Goal: Information Seeking & Learning: Learn about a topic

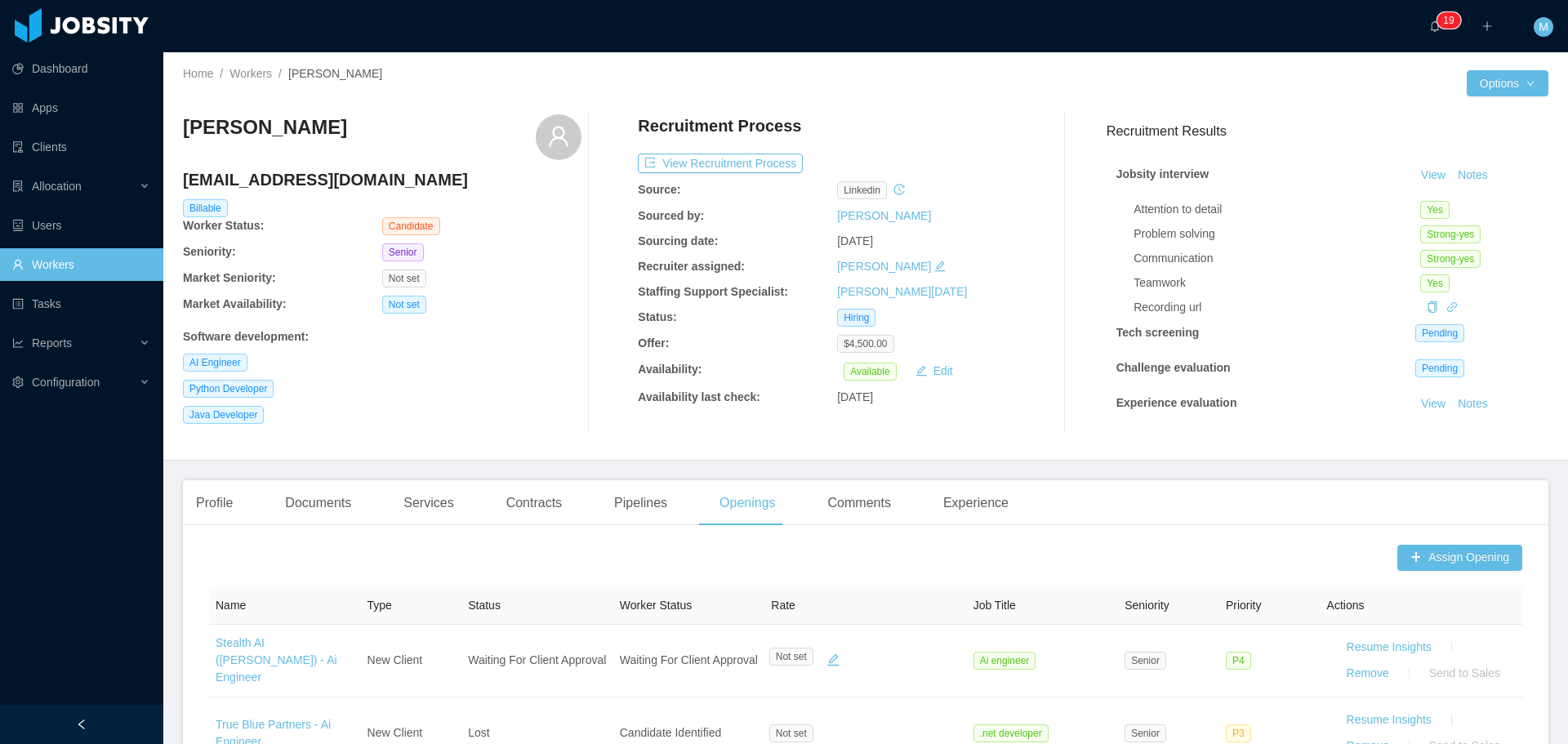
click at [39, 277] on link "Workers" at bounding box center [81, 264] width 138 height 33
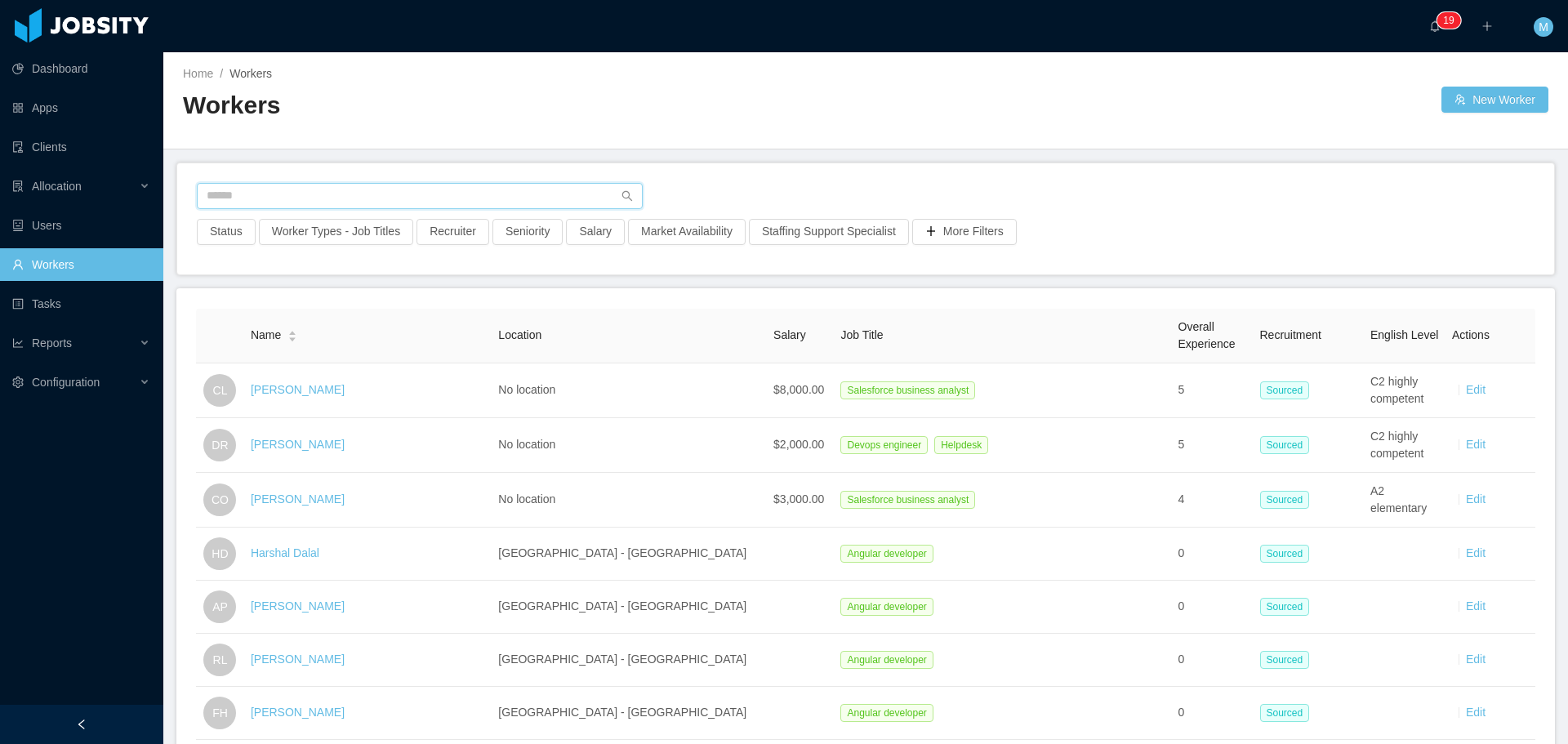
click at [317, 192] on input "text" at bounding box center [420, 195] width 446 height 26
type input "******"
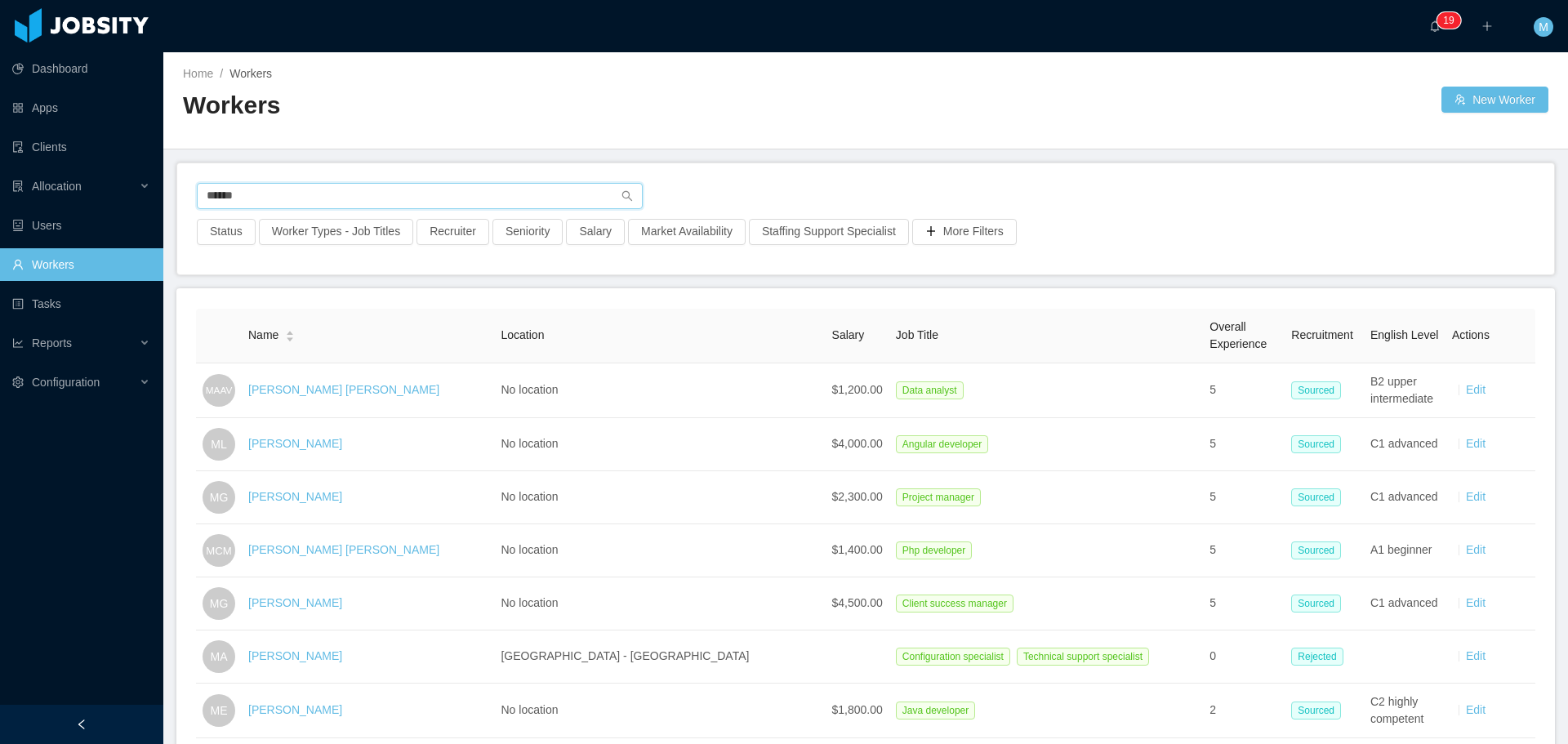
drag, startPoint x: 257, startPoint y: 206, endPoint x: 156, endPoint y: 203, distance: 101.0
click at [158, 203] on section "Dashboard Apps Clients Allocation Users Workers Tasks Reports Configuration ···…" at bounding box center [784, 372] width 1568 height 744
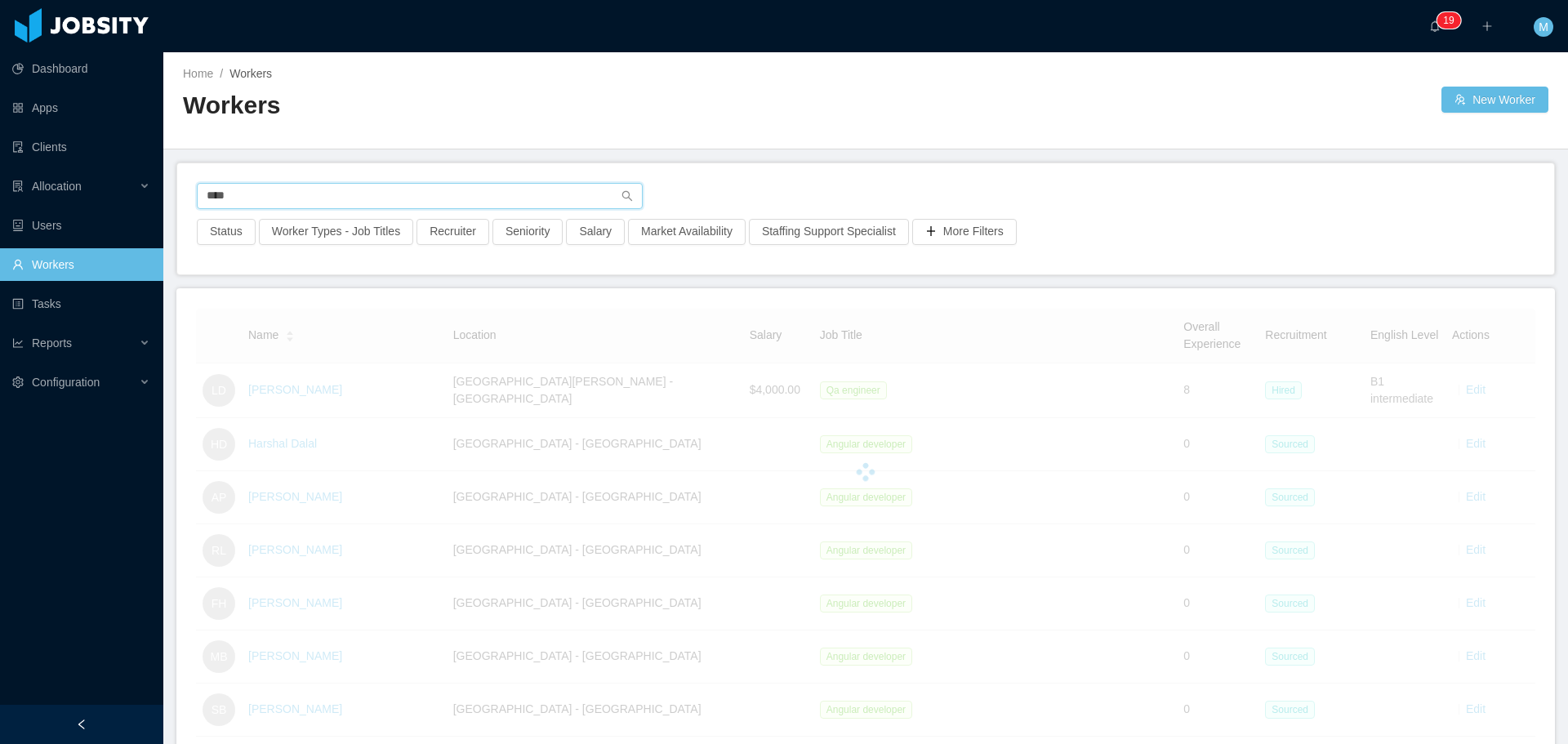
type input "****"
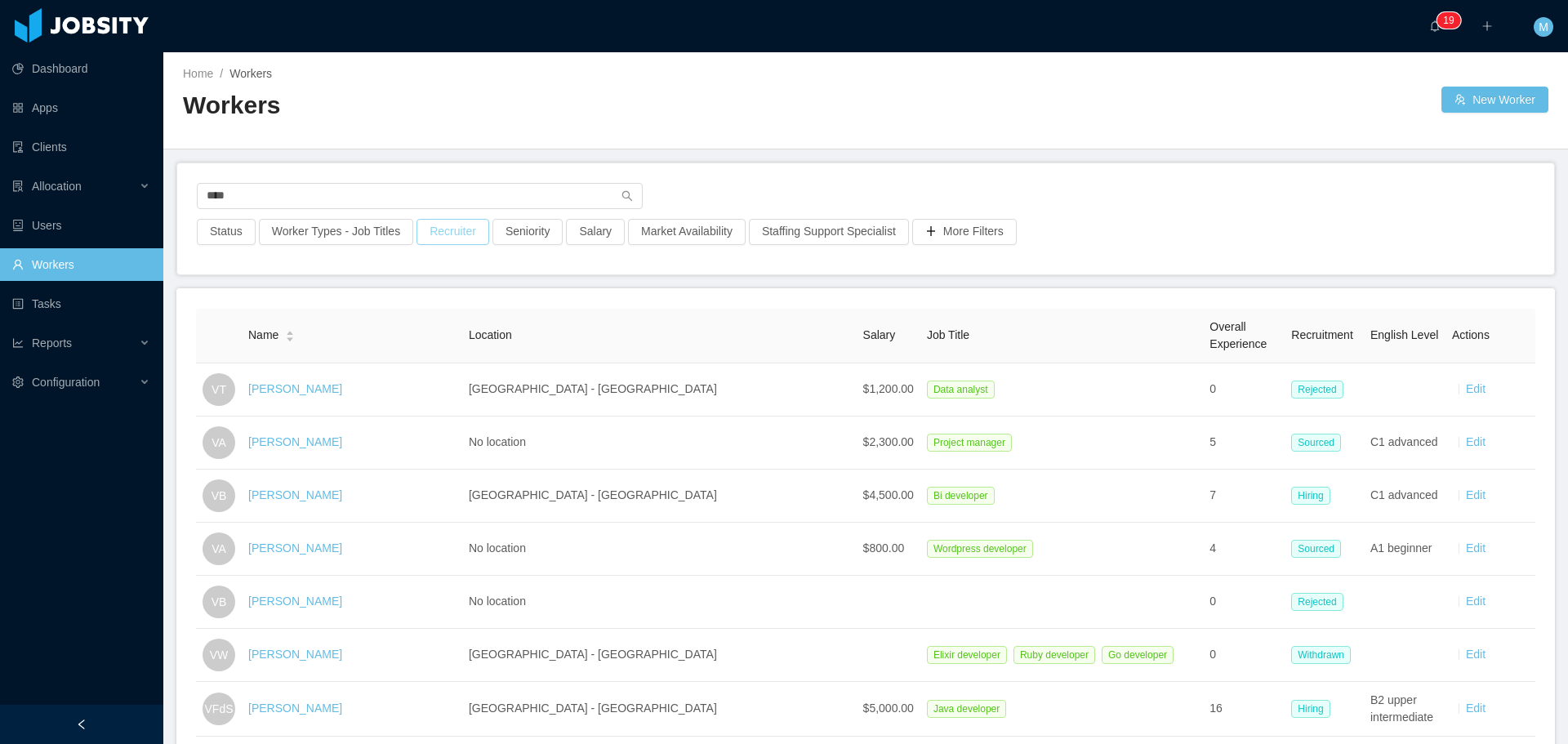
click at [470, 227] on button "Recruiter" at bounding box center [452, 231] width 72 height 26
click at [400, 305] on div at bounding box center [444, 304] width 230 height 24
type input "****"
click at [420, 346] on li "Miguel Rodrigues" at bounding box center [446, 336] width 245 height 26
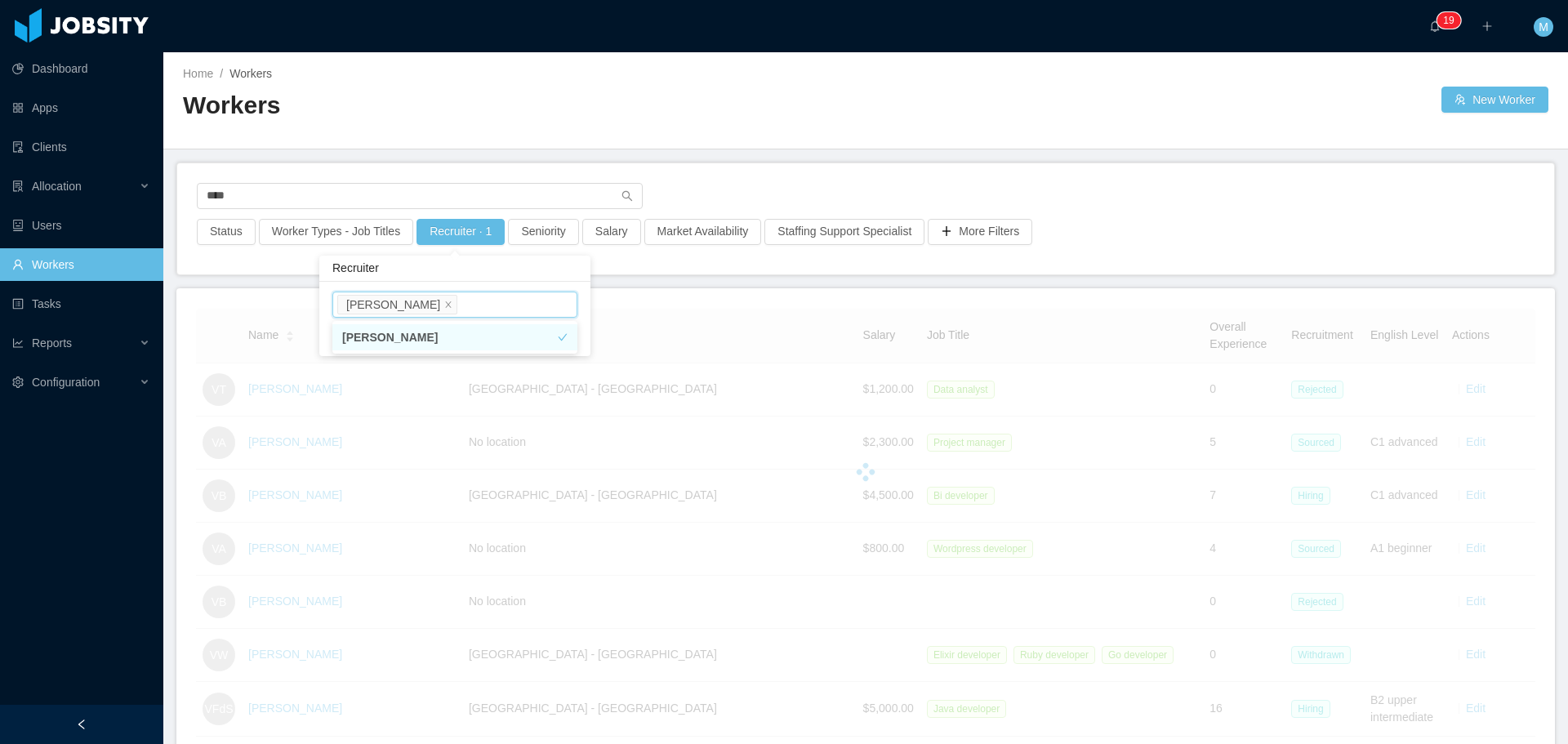
click at [745, 269] on div "**** Status Worker Types - Job Titles Recruiter · 1 Seniority Salary Market Ava…" at bounding box center [865, 219] width 1376 height 111
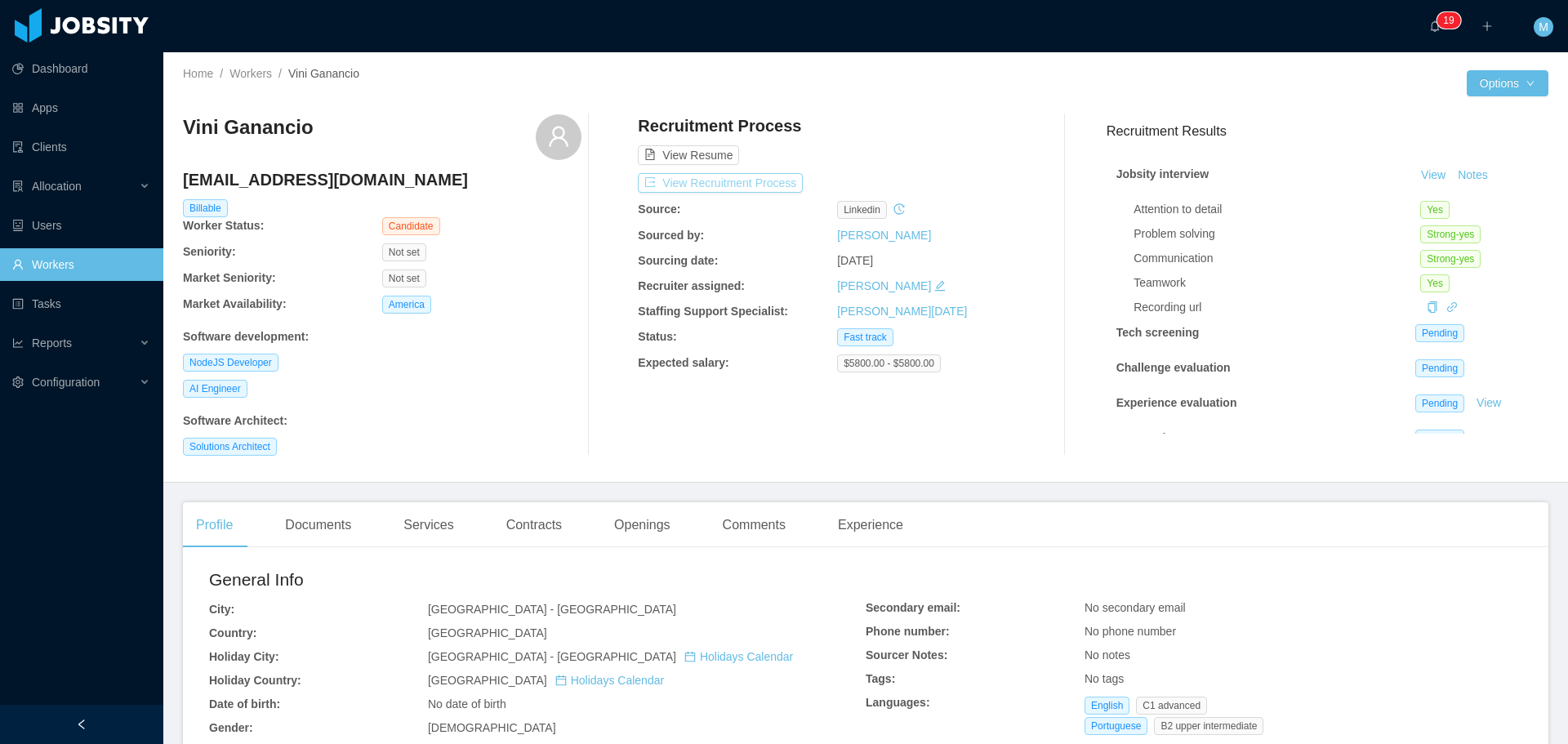
drag, startPoint x: 739, startPoint y: 180, endPoint x: 719, endPoint y: 178, distance: 20.1
click at [719, 178] on button "View Recruitment Process" at bounding box center [720, 183] width 165 height 20
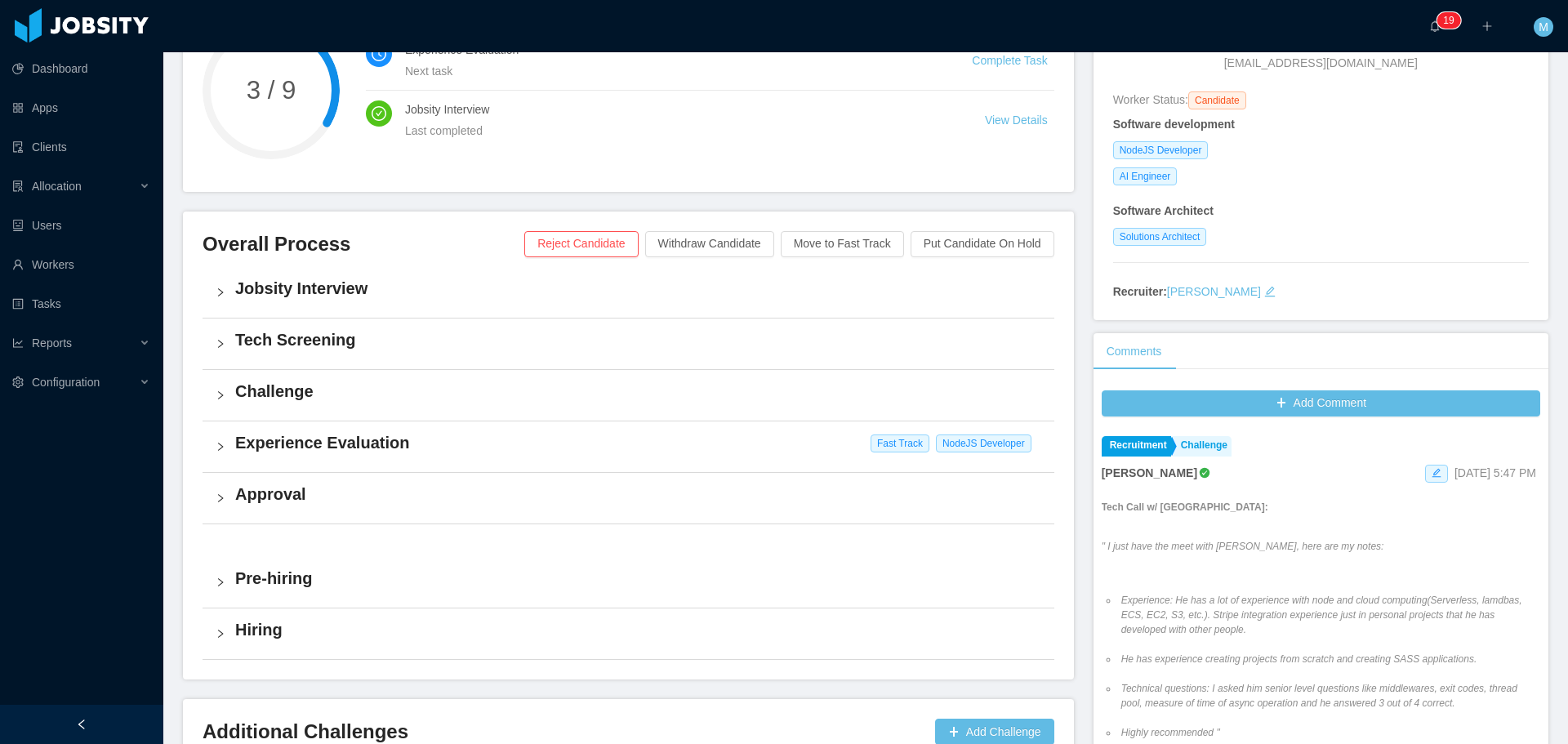
scroll to position [245, 0]
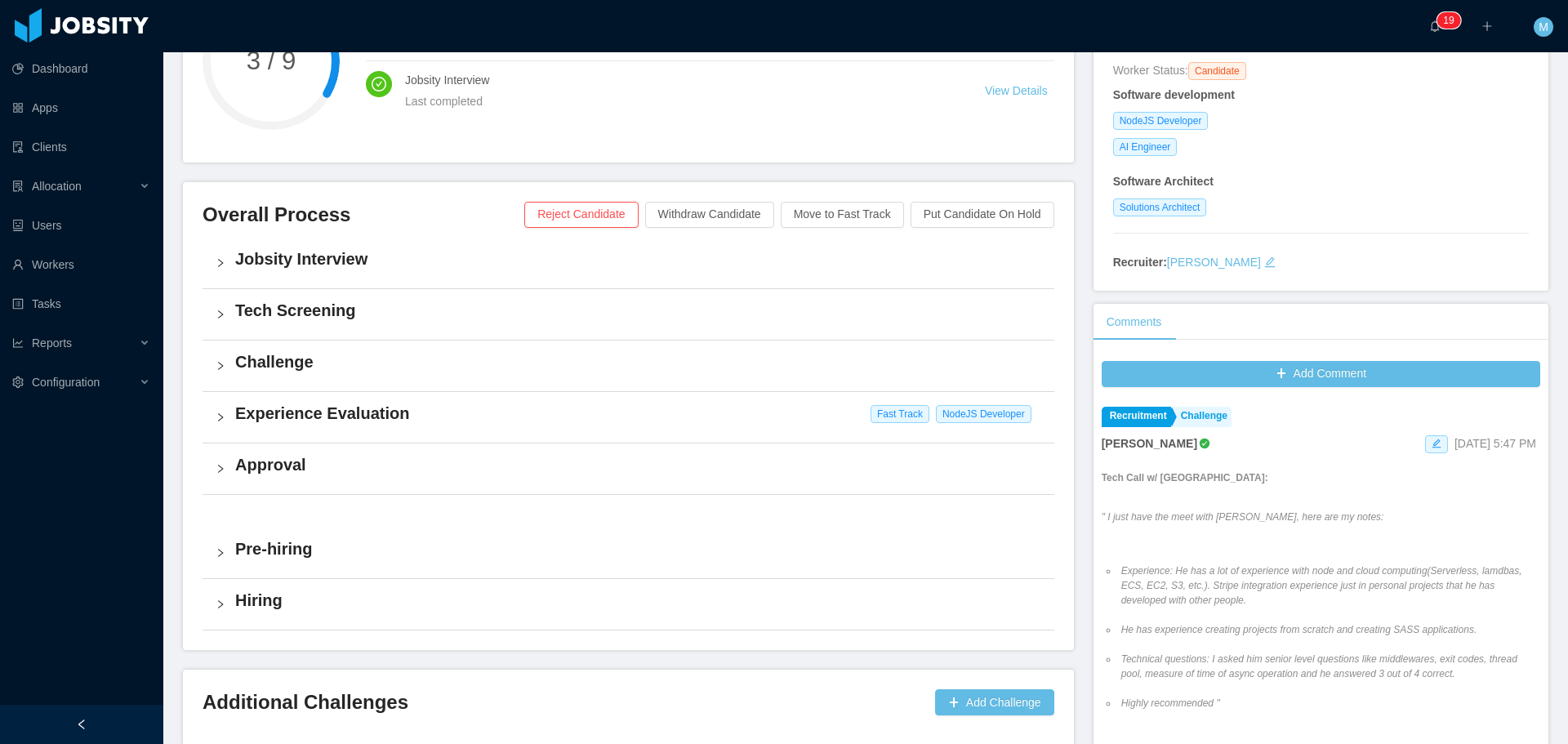
click at [311, 417] on h4 "Experience Evaluation" at bounding box center [639, 413] width 806 height 23
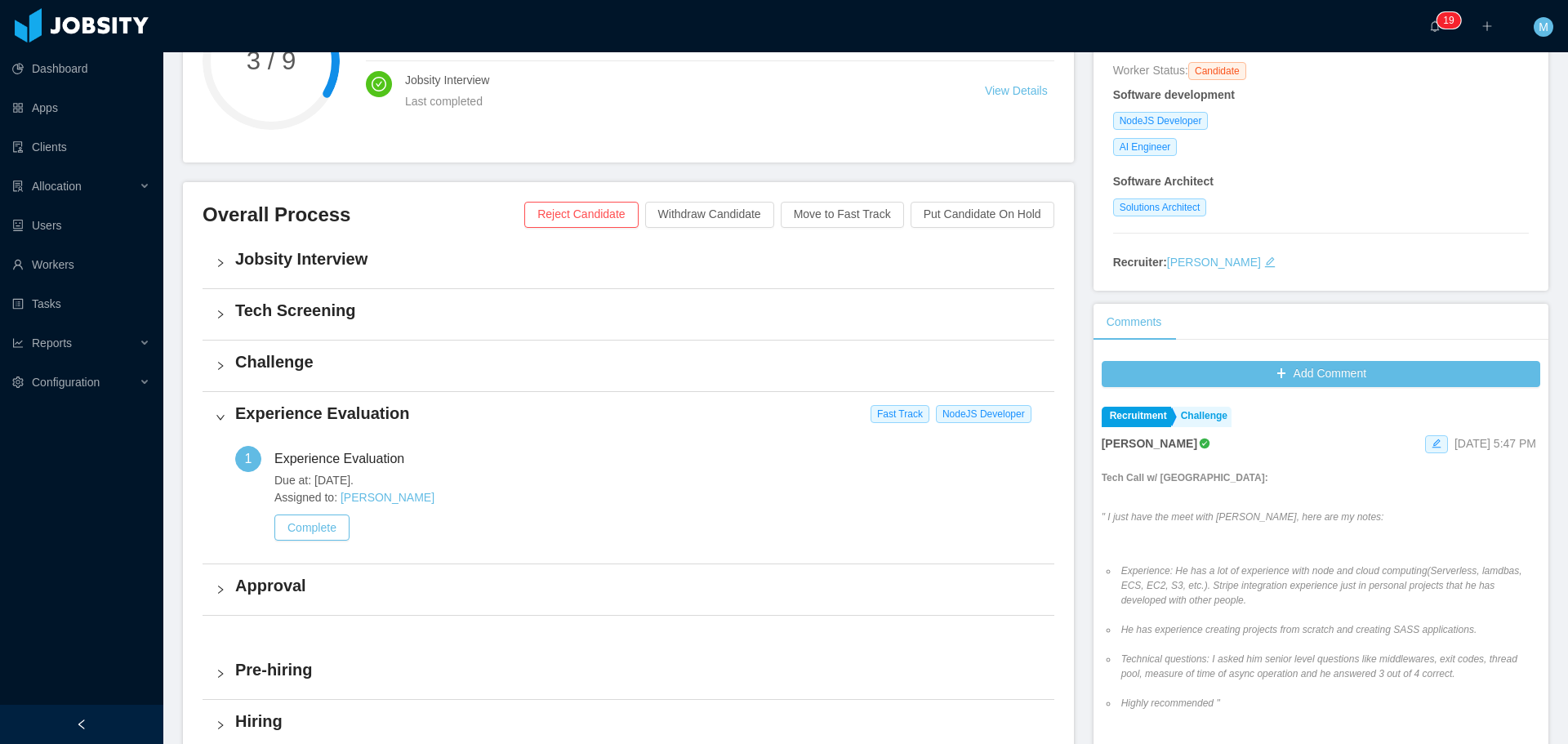
click at [320, 417] on h4 "Experience Evaluation" at bounding box center [639, 413] width 806 height 23
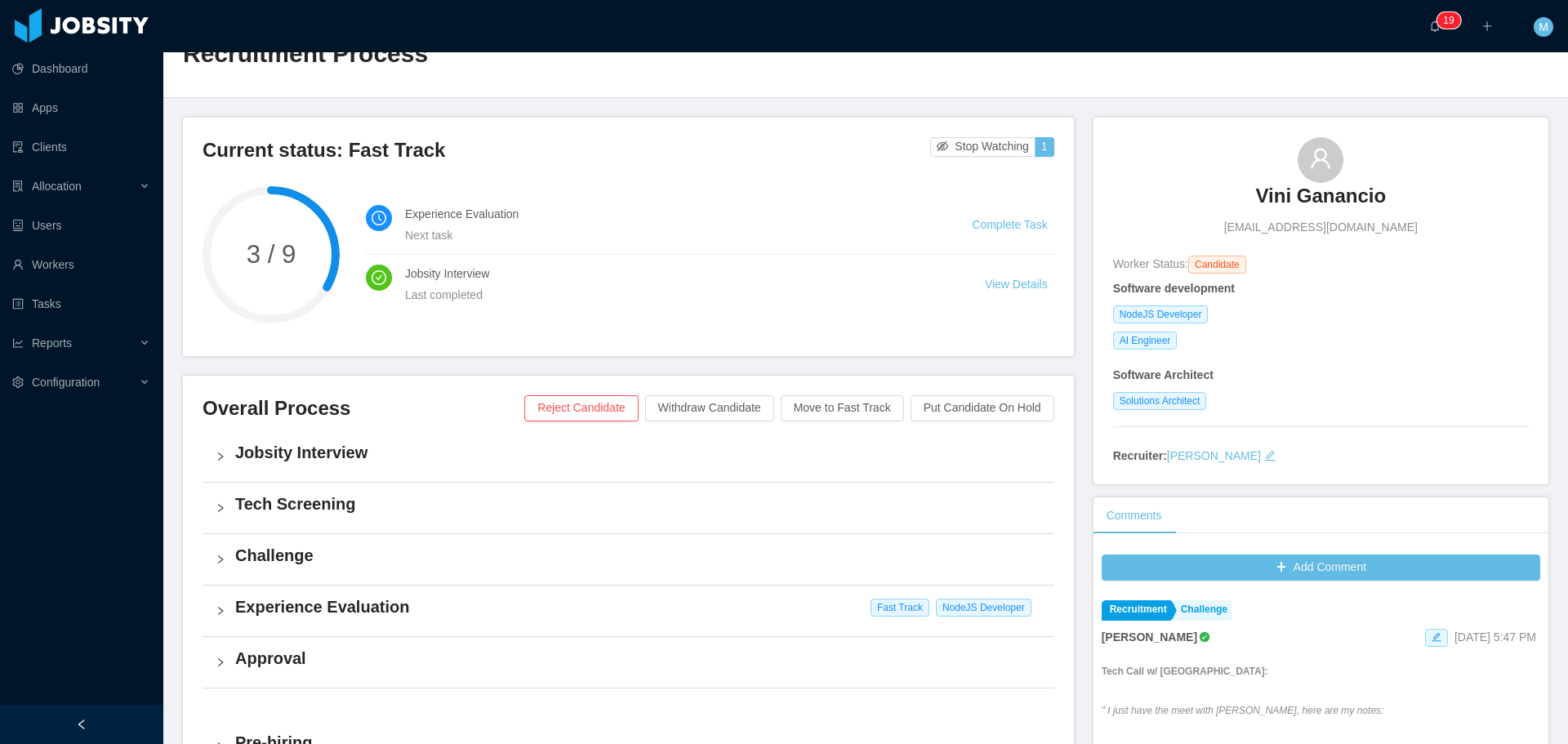
scroll to position [0, 0]
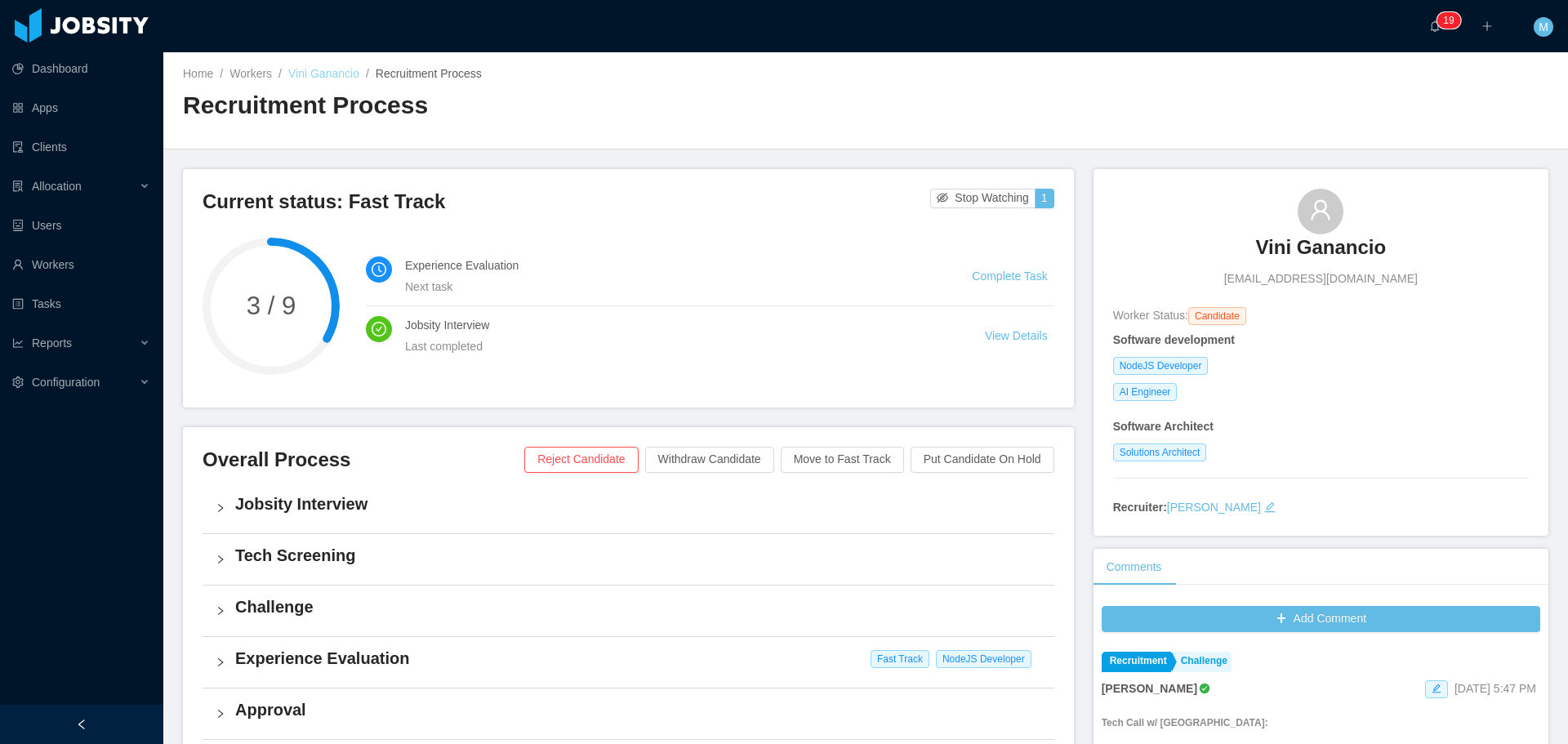
click at [318, 67] on link "Vini Ganancio" at bounding box center [324, 73] width 71 height 13
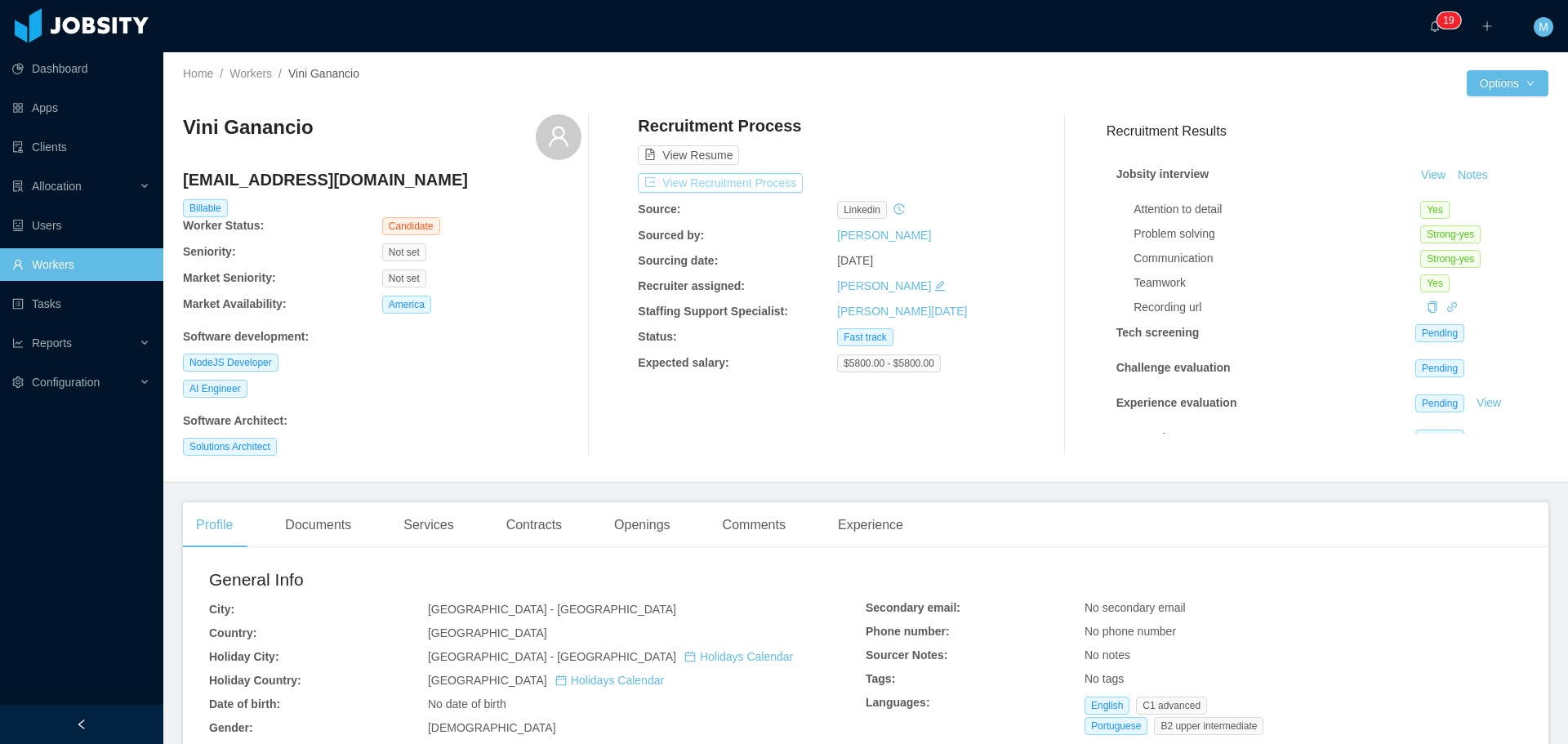
click at [725, 179] on button "View Recruitment Process" at bounding box center [720, 183] width 165 height 20
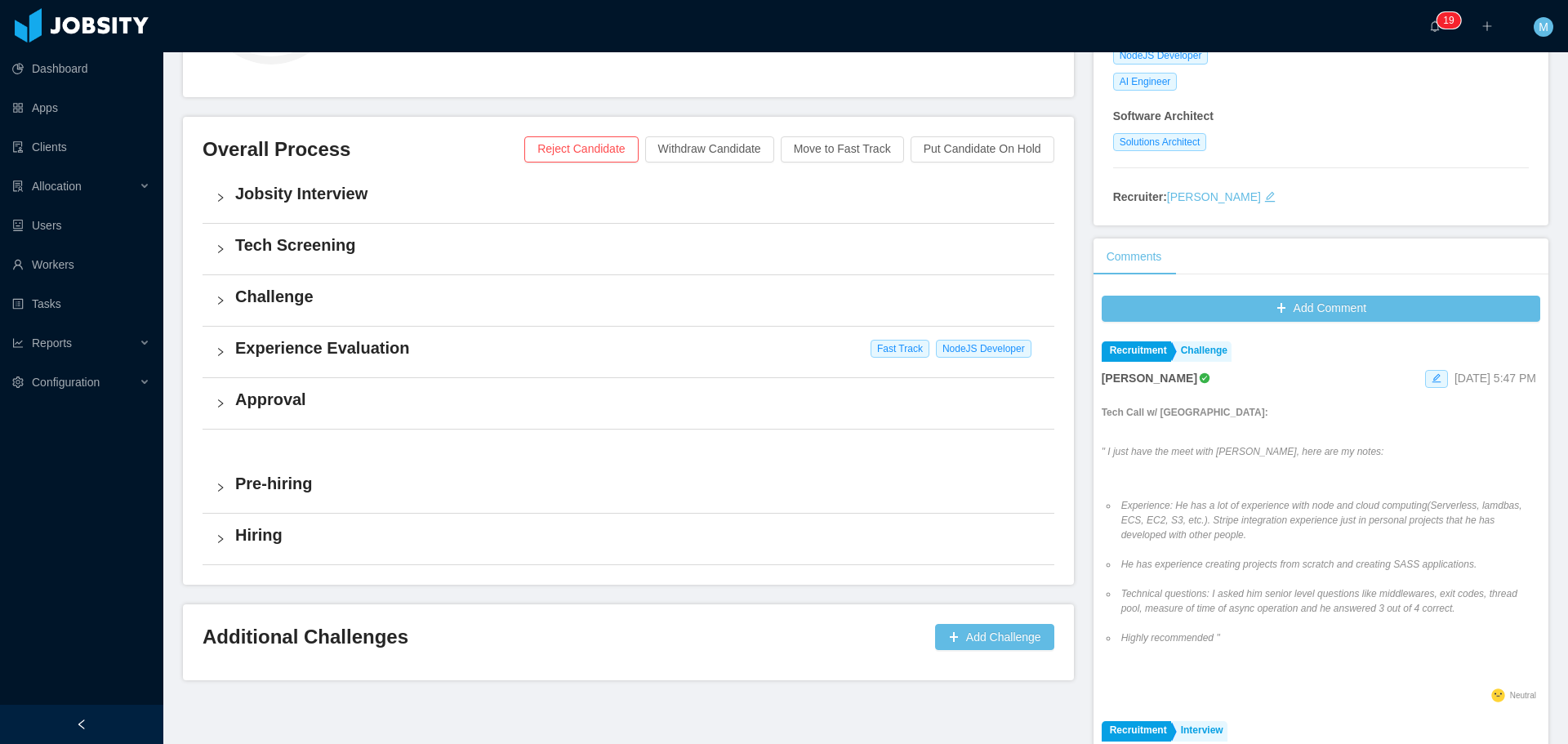
scroll to position [312, 0]
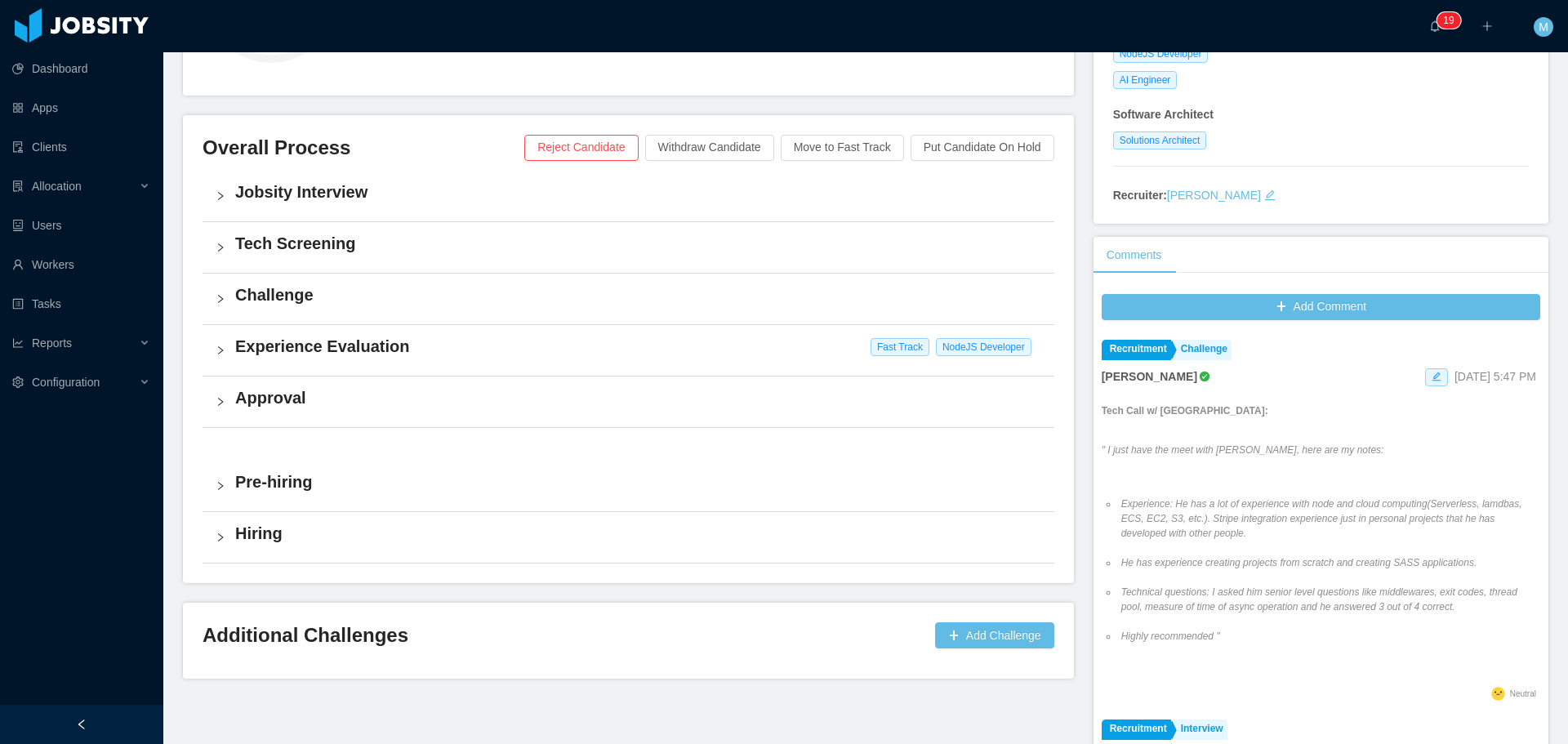
click at [340, 352] on h4 "Experience Evaluation" at bounding box center [639, 346] width 806 height 23
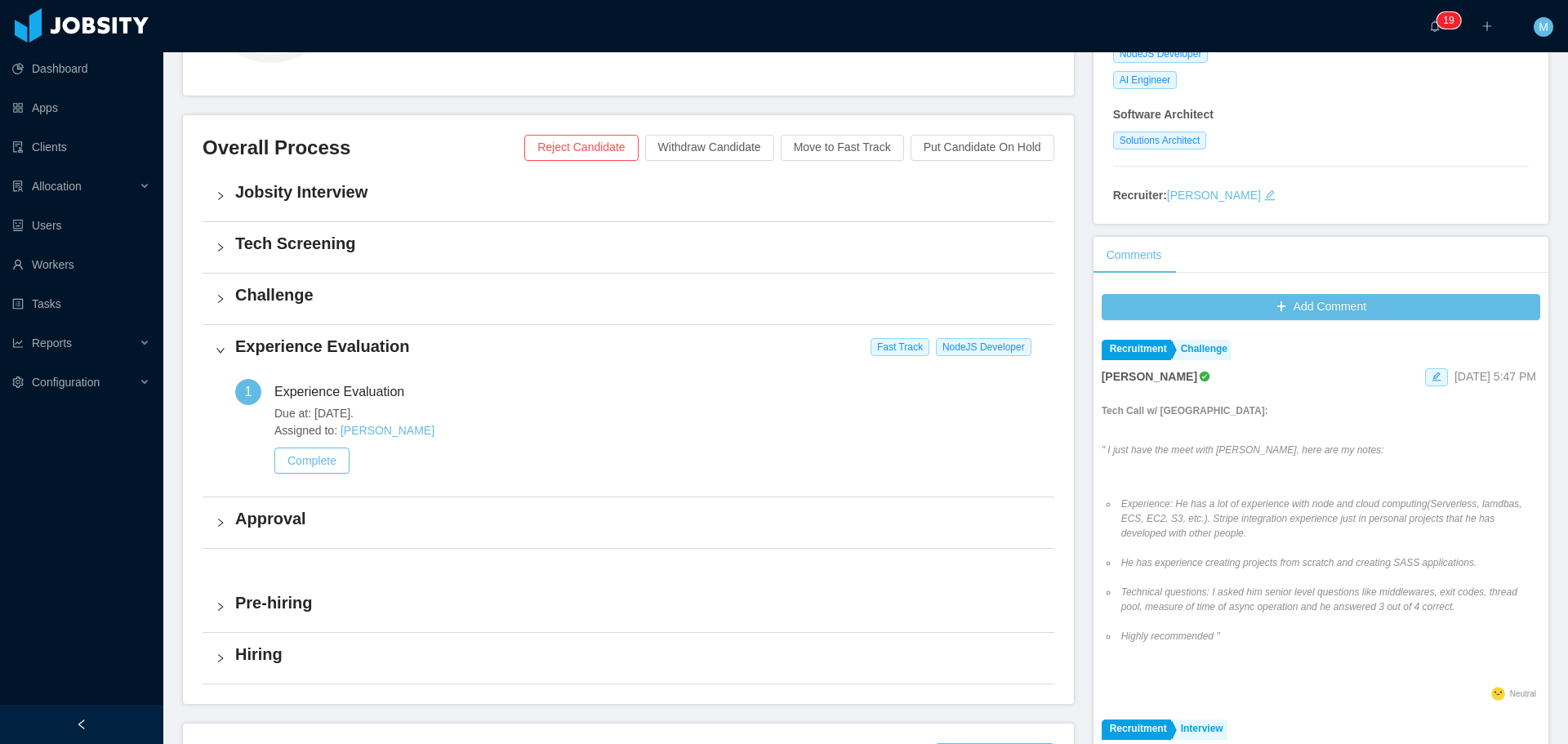
click at [340, 352] on h4 "Experience Evaluation" at bounding box center [639, 346] width 806 height 23
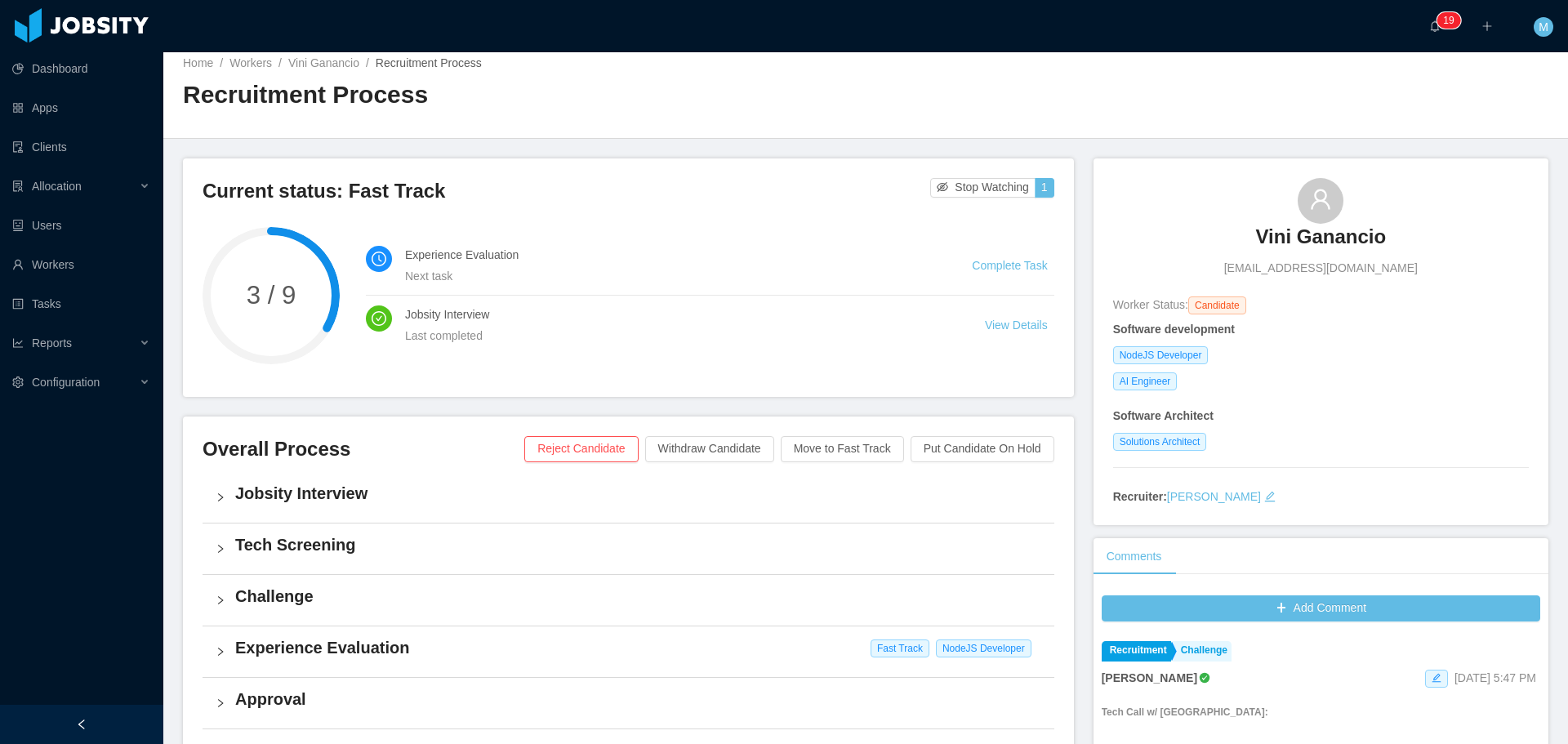
scroll to position [0, 0]
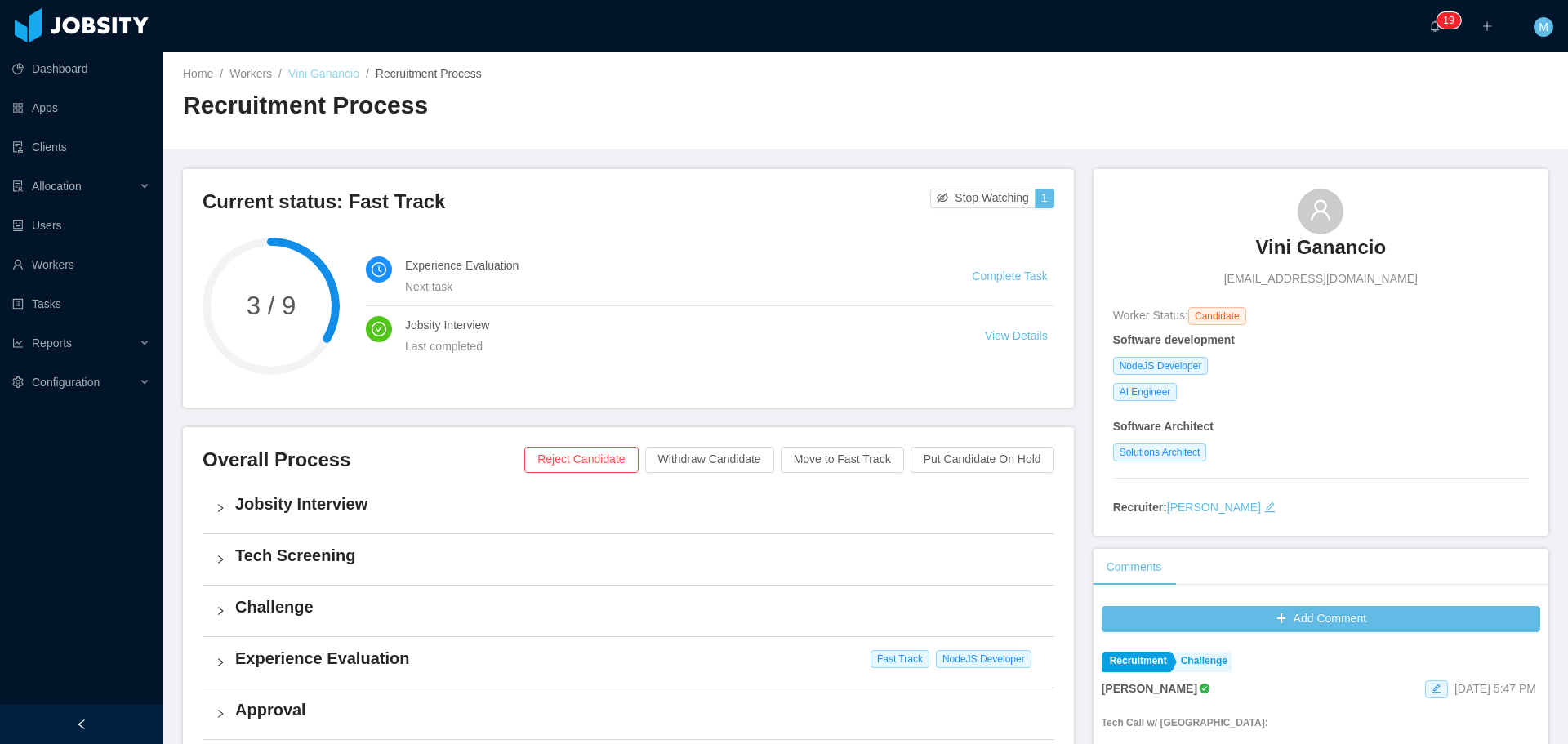
click at [321, 76] on link "Vini Ganancio" at bounding box center [324, 73] width 71 height 13
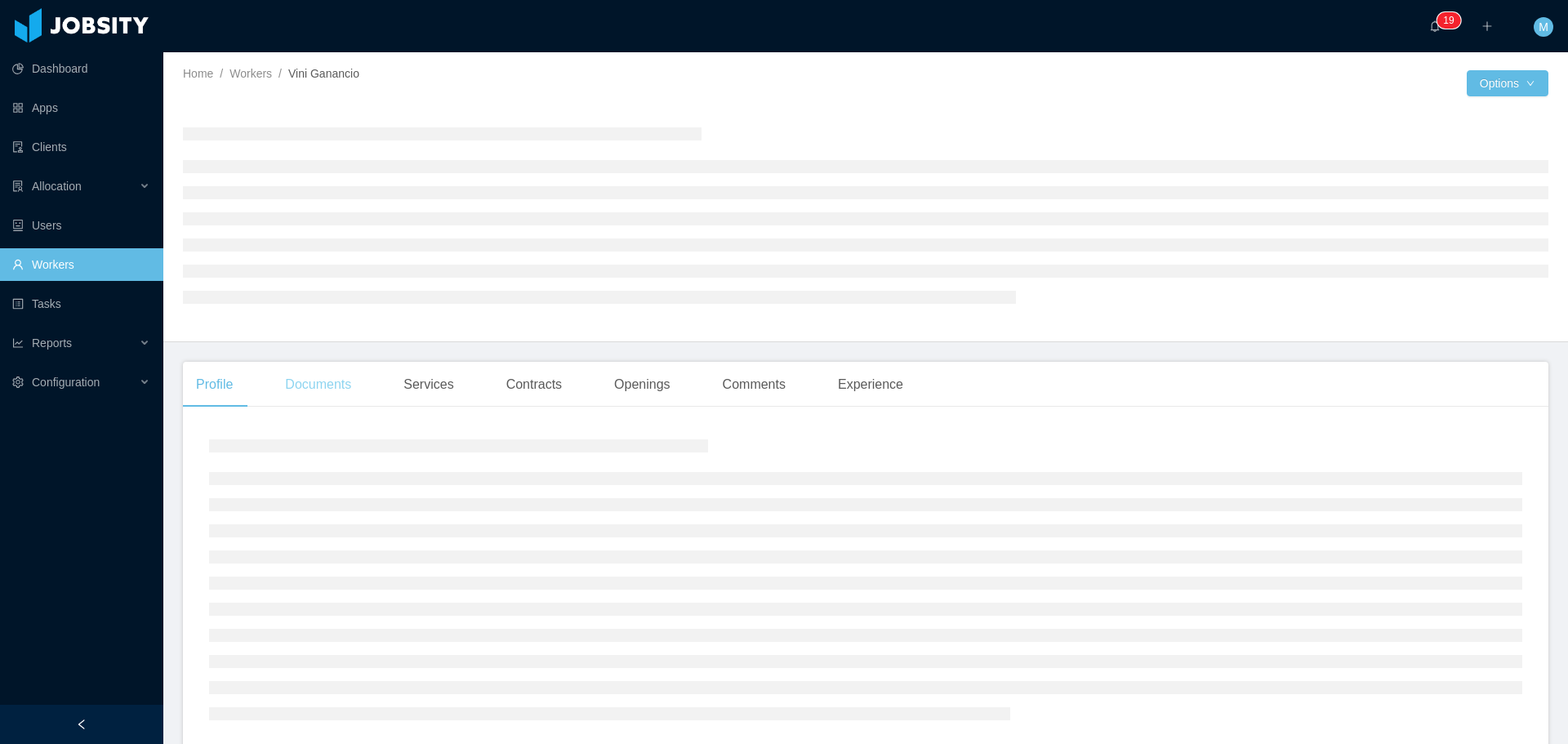
click at [336, 381] on div "Documents" at bounding box center [318, 384] width 92 height 45
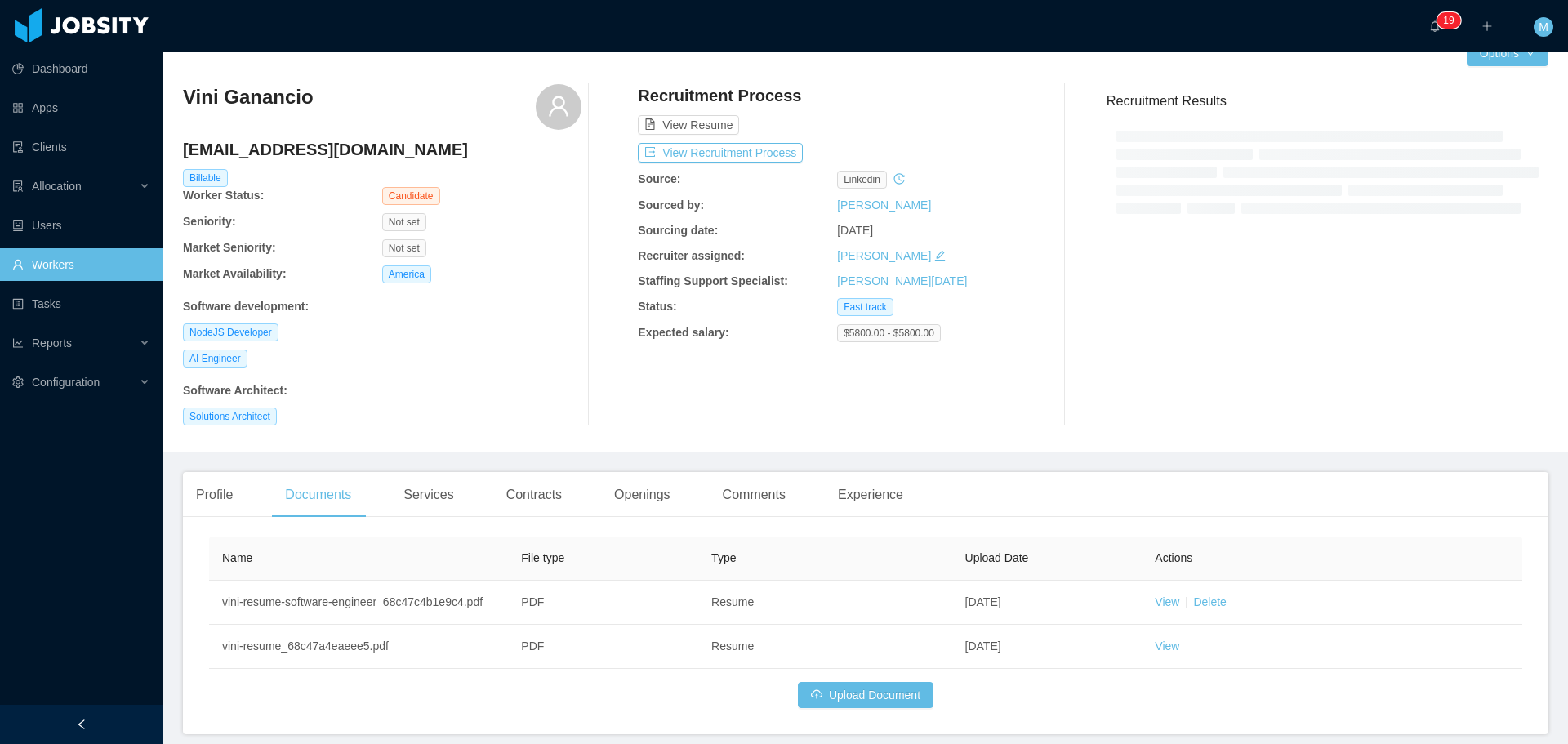
scroll to position [82, 0]
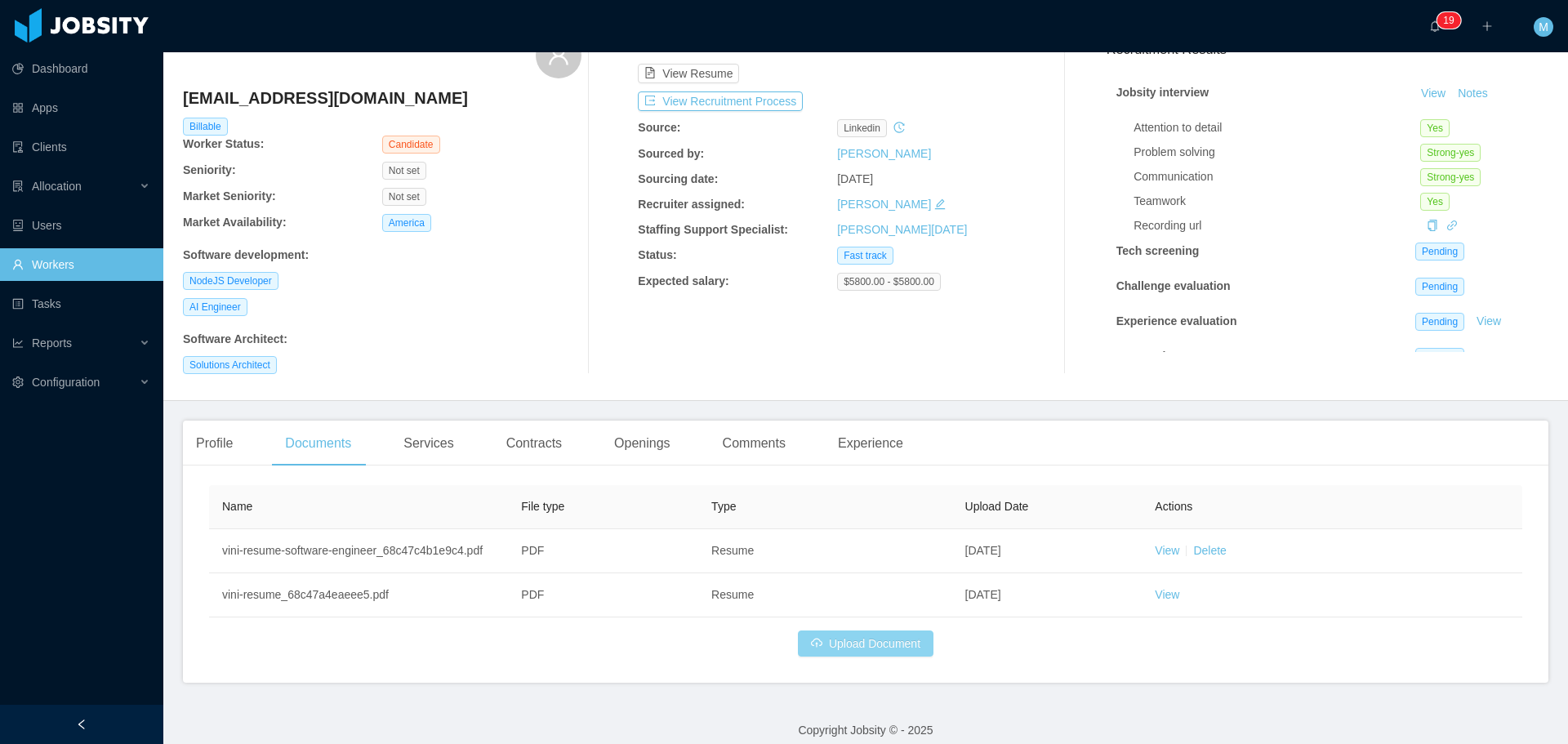
click at [845, 649] on button "Upload Document" at bounding box center [865, 643] width 136 height 26
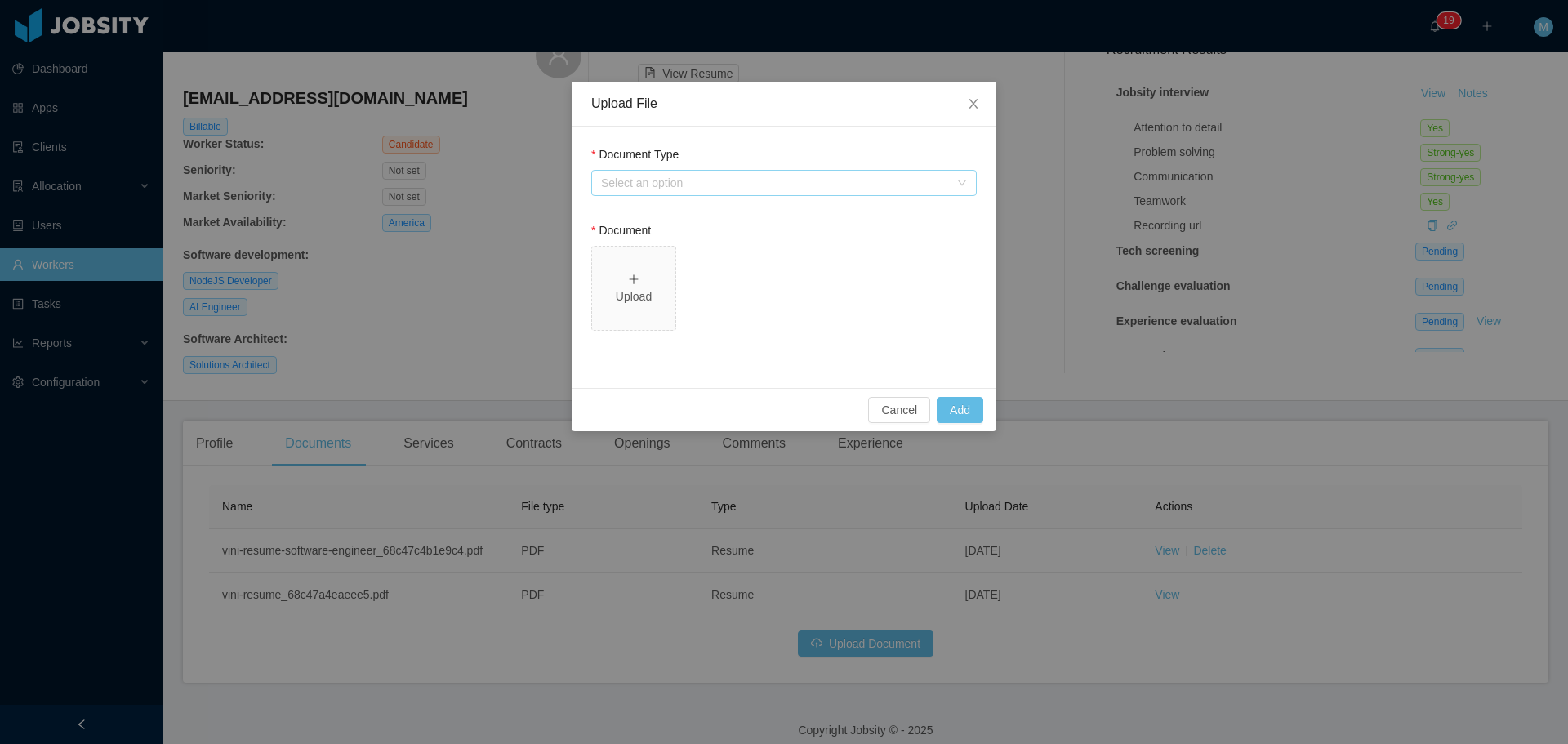
click at [667, 186] on div "Select an option" at bounding box center [775, 183] width 348 height 16
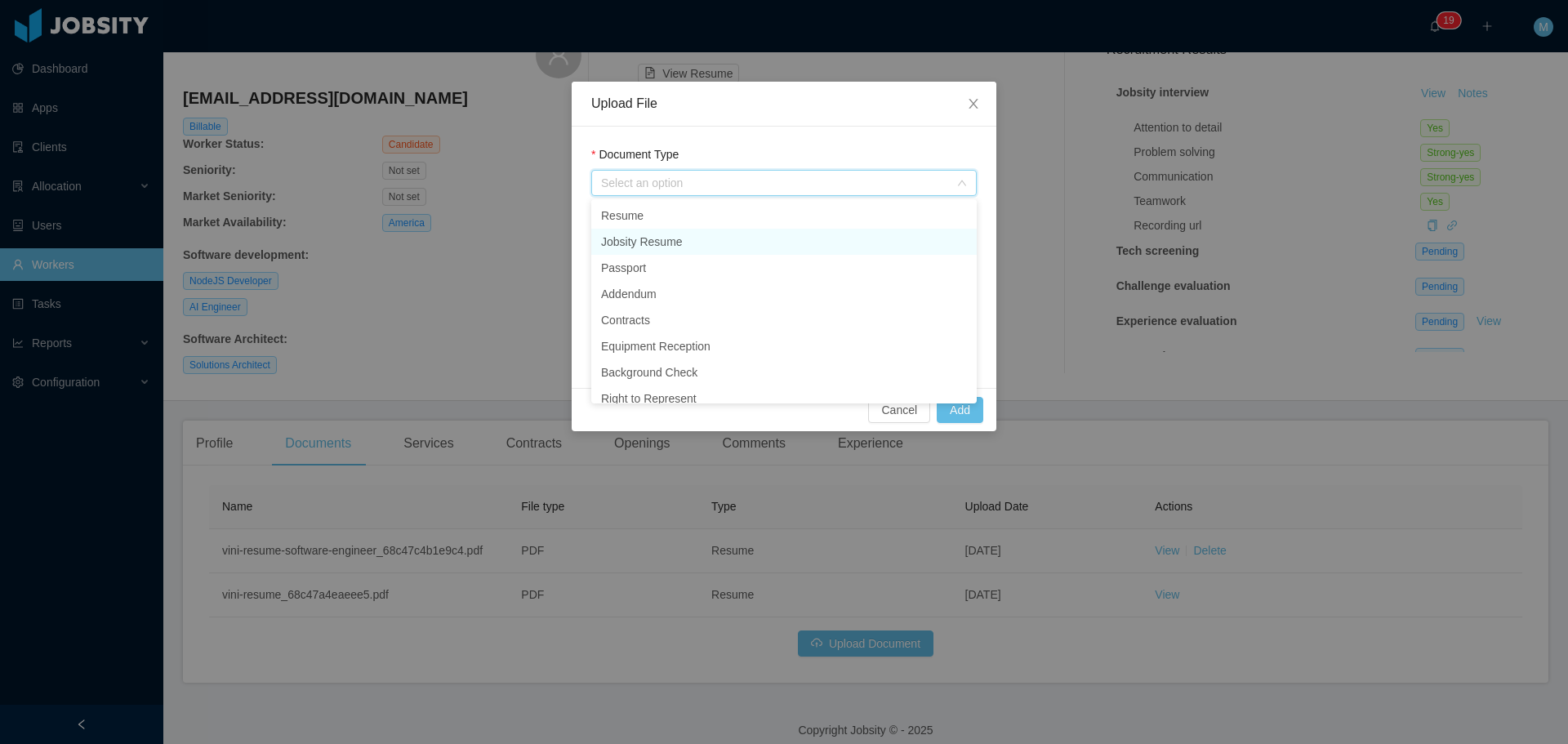
click at [659, 244] on li "Jobsity Resume" at bounding box center [784, 241] width 385 height 26
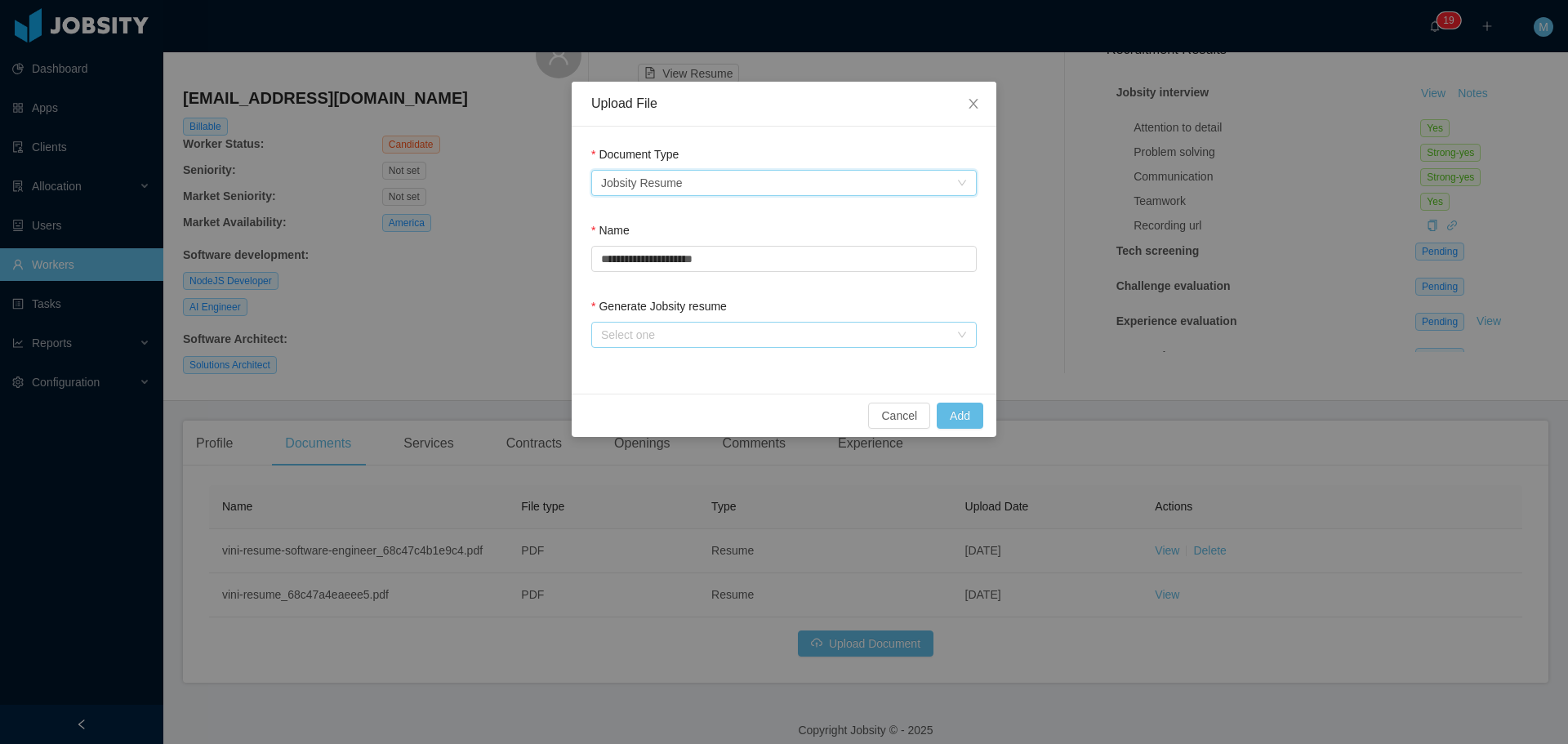
click at [862, 327] on div "Select one" at bounding box center [775, 335] width 348 height 16
click at [657, 372] on li "From Template" at bounding box center [784, 367] width 385 height 26
click at [958, 418] on button "Add" at bounding box center [960, 415] width 46 height 26
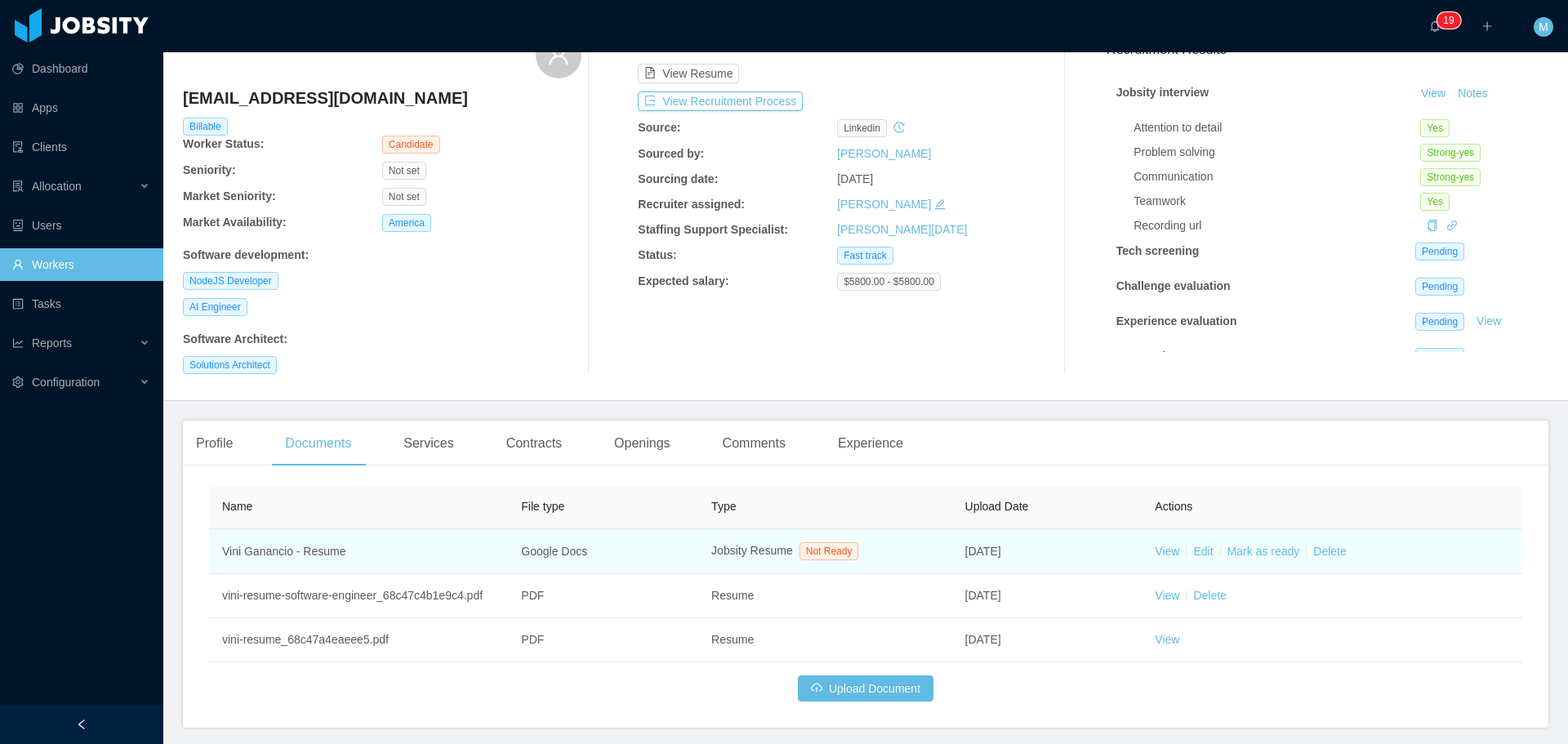
click at [1143, 562] on td "View Edit Mark as ready Delete" at bounding box center [1332, 551] width 381 height 45
click at [1158, 555] on link "View" at bounding box center [1166, 551] width 24 height 13
click at [1159, 555] on link "View" at bounding box center [1166, 551] width 24 height 13
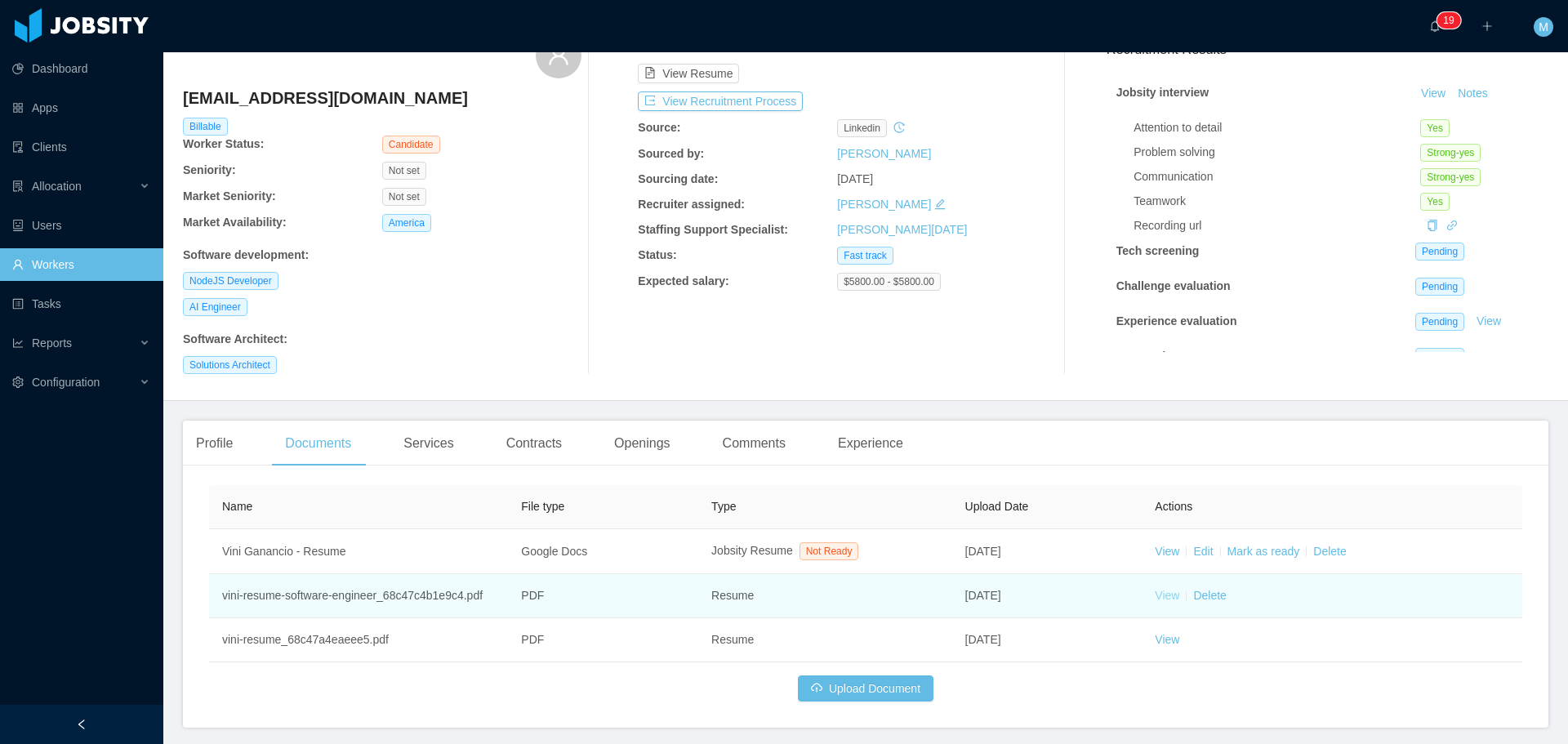
click at [1162, 599] on link "View" at bounding box center [1166, 595] width 24 height 13
click at [1164, 592] on link "View" at bounding box center [1166, 595] width 24 height 13
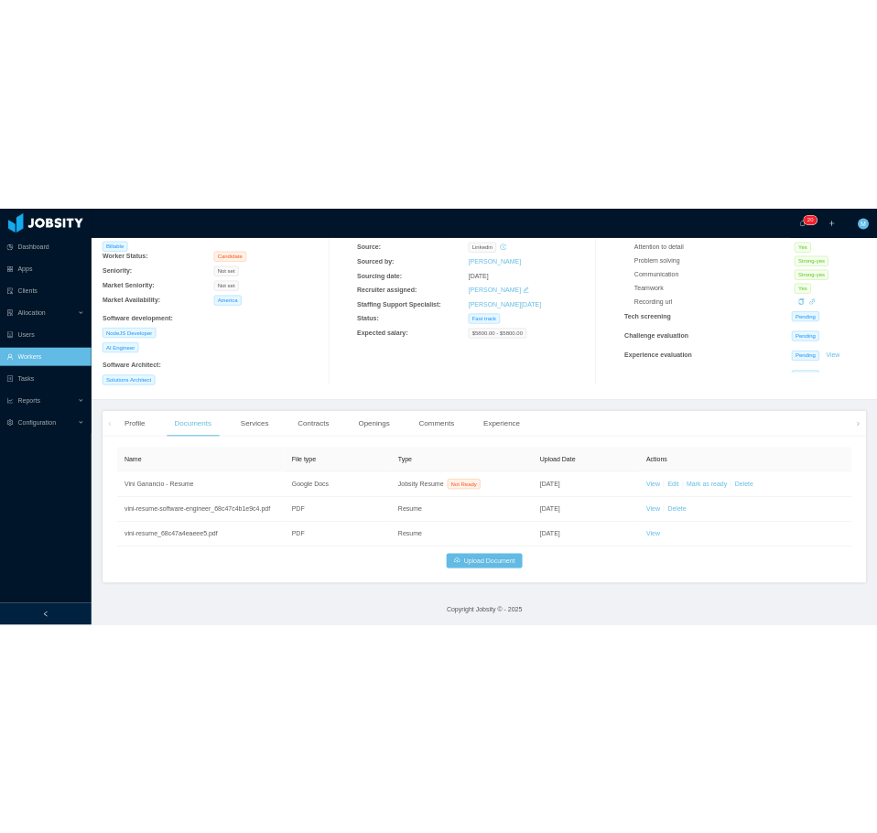
scroll to position [158, 0]
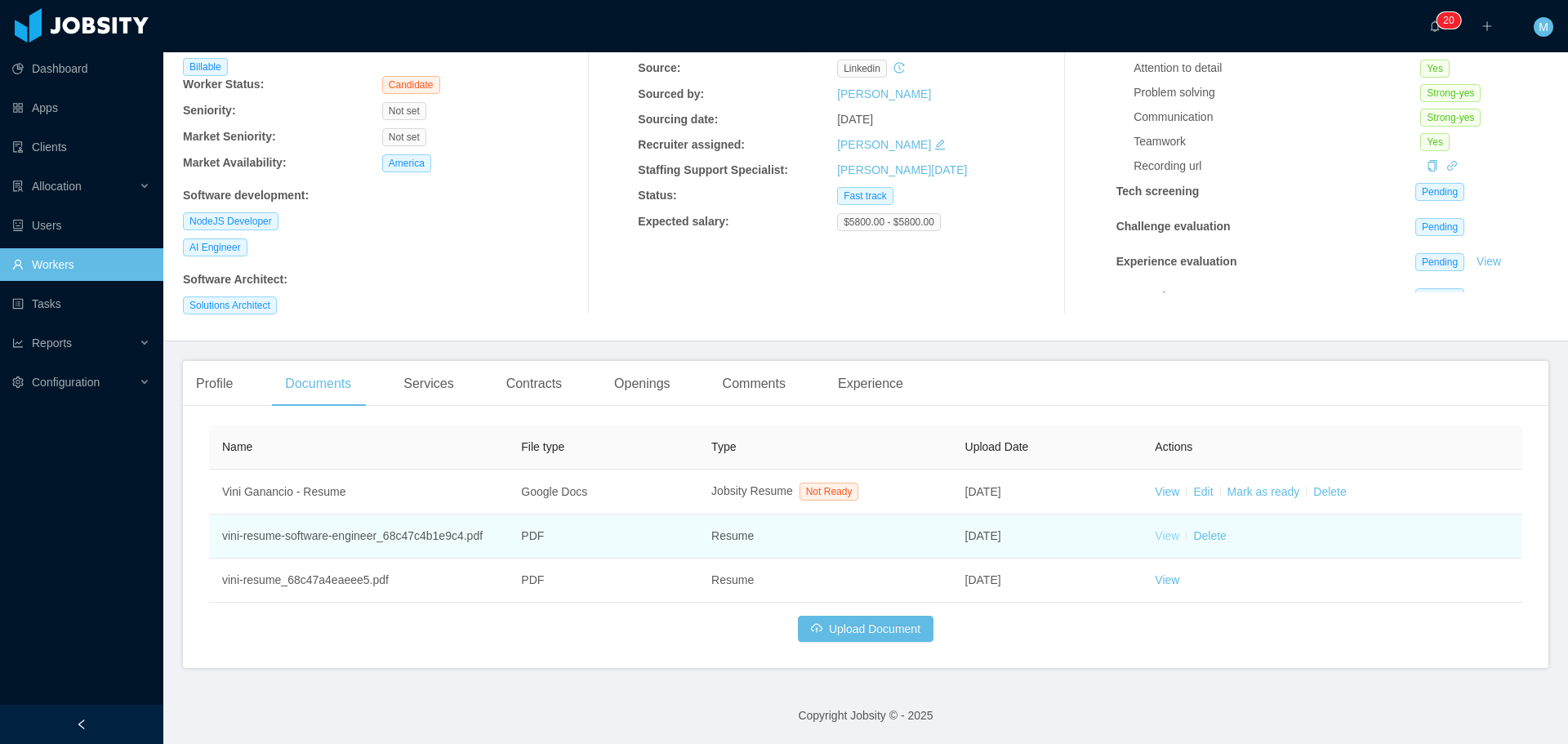
click at [1164, 541] on link "View" at bounding box center [1166, 535] width 24 height 13
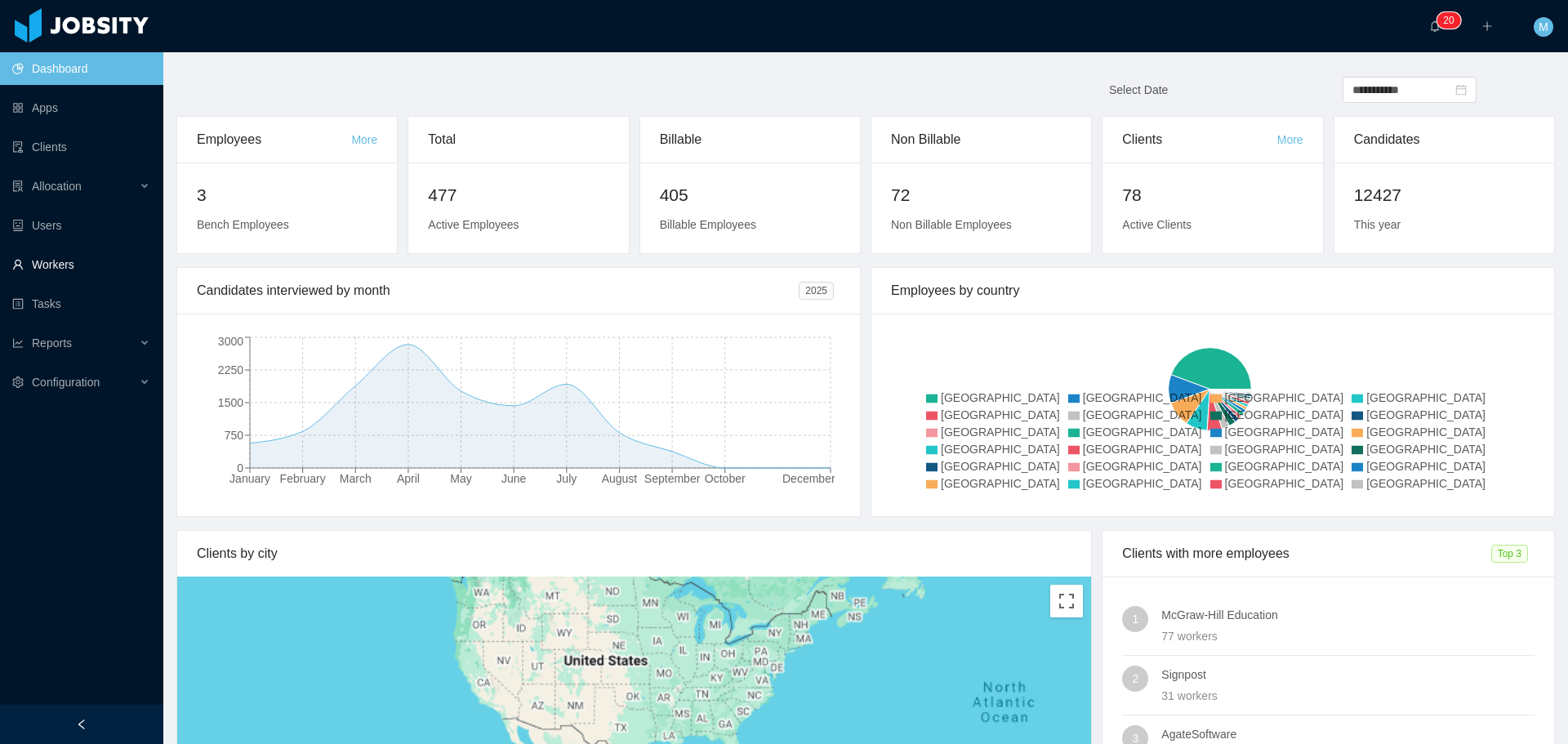
click at [62, 259] on link "Workers" at bounding box center [81, 264] width 138 height 33
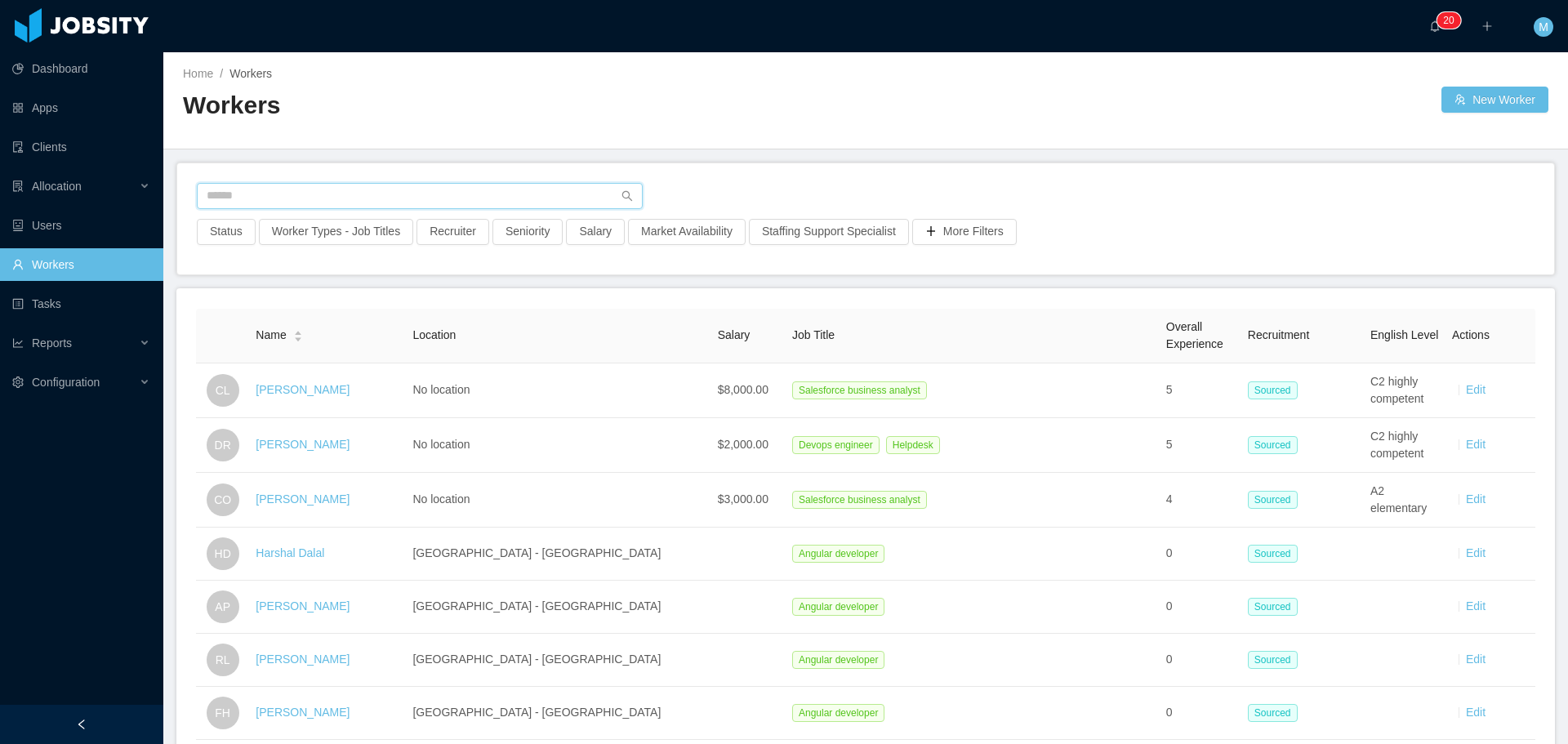
click at [301, 196] on input "text" at bounding box center [420, 195] width 446 height 26
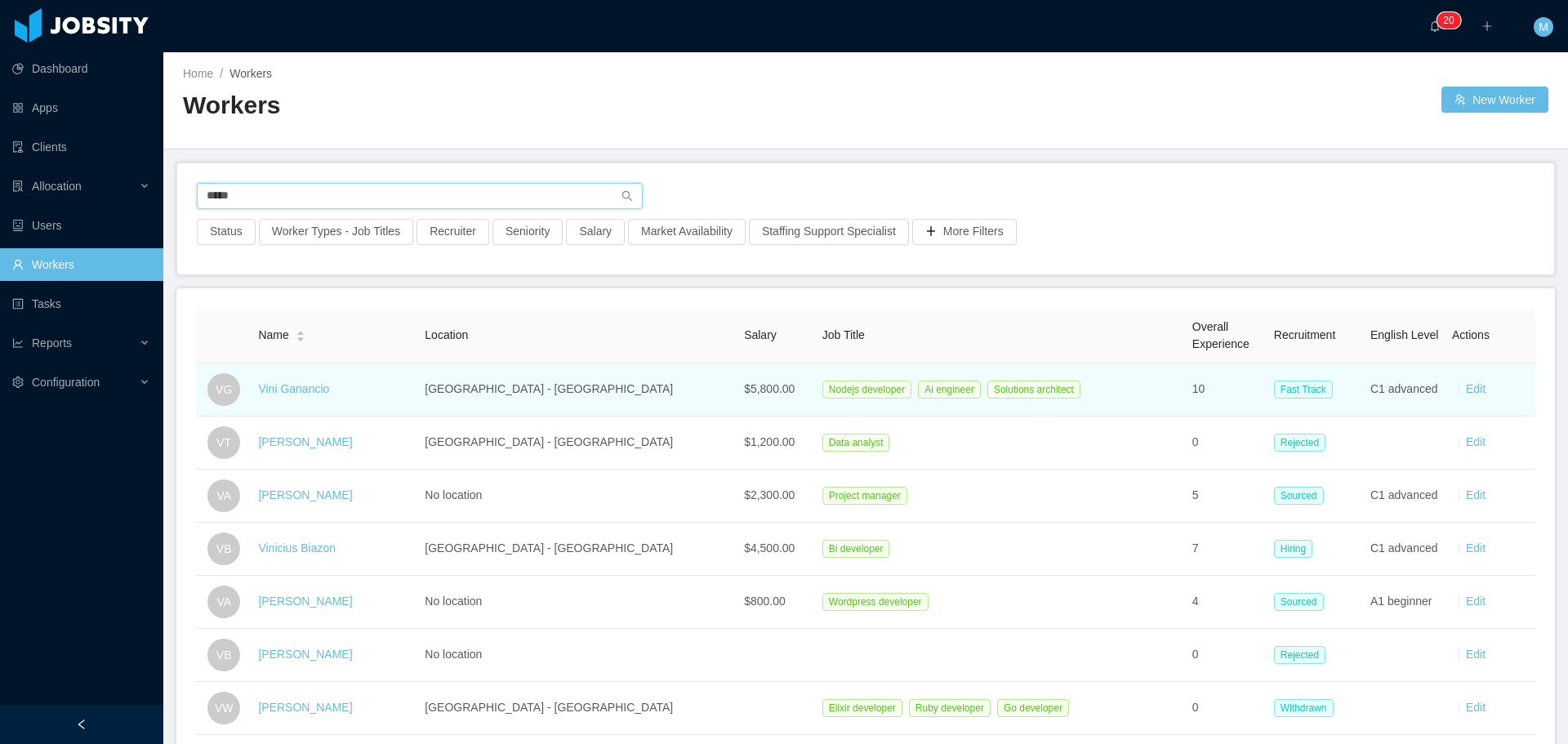
type input "****"
drag, startPoint x: 347, startPoint y: 389, endPoint x: 262, endPoint y: 395, distance: 85.2
click at [262, 395] on div "Vini Ganancio" at bounding box center [334, 389] width 153 height 17
copy link "Vini Ganancio"
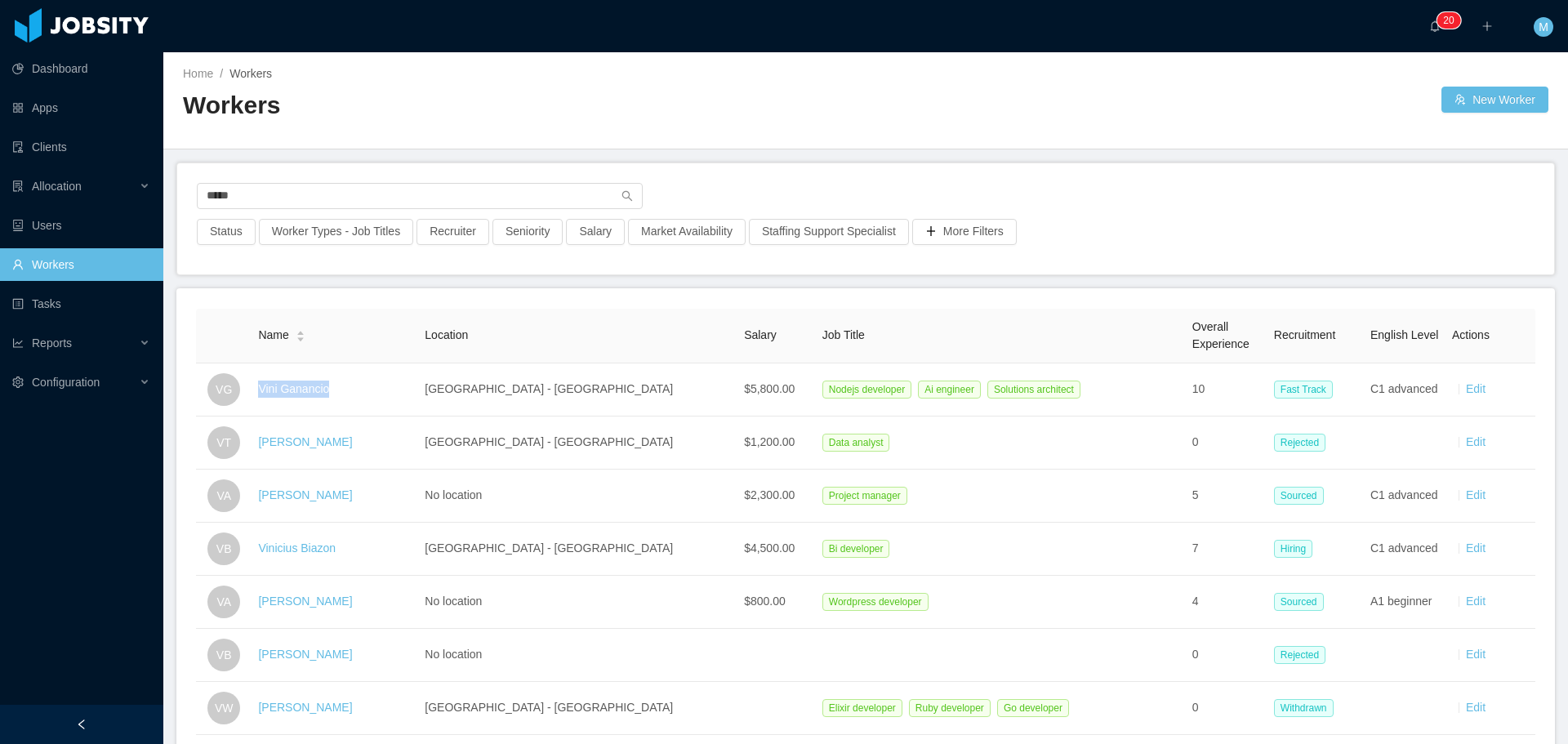
scroll to position [651, 0]
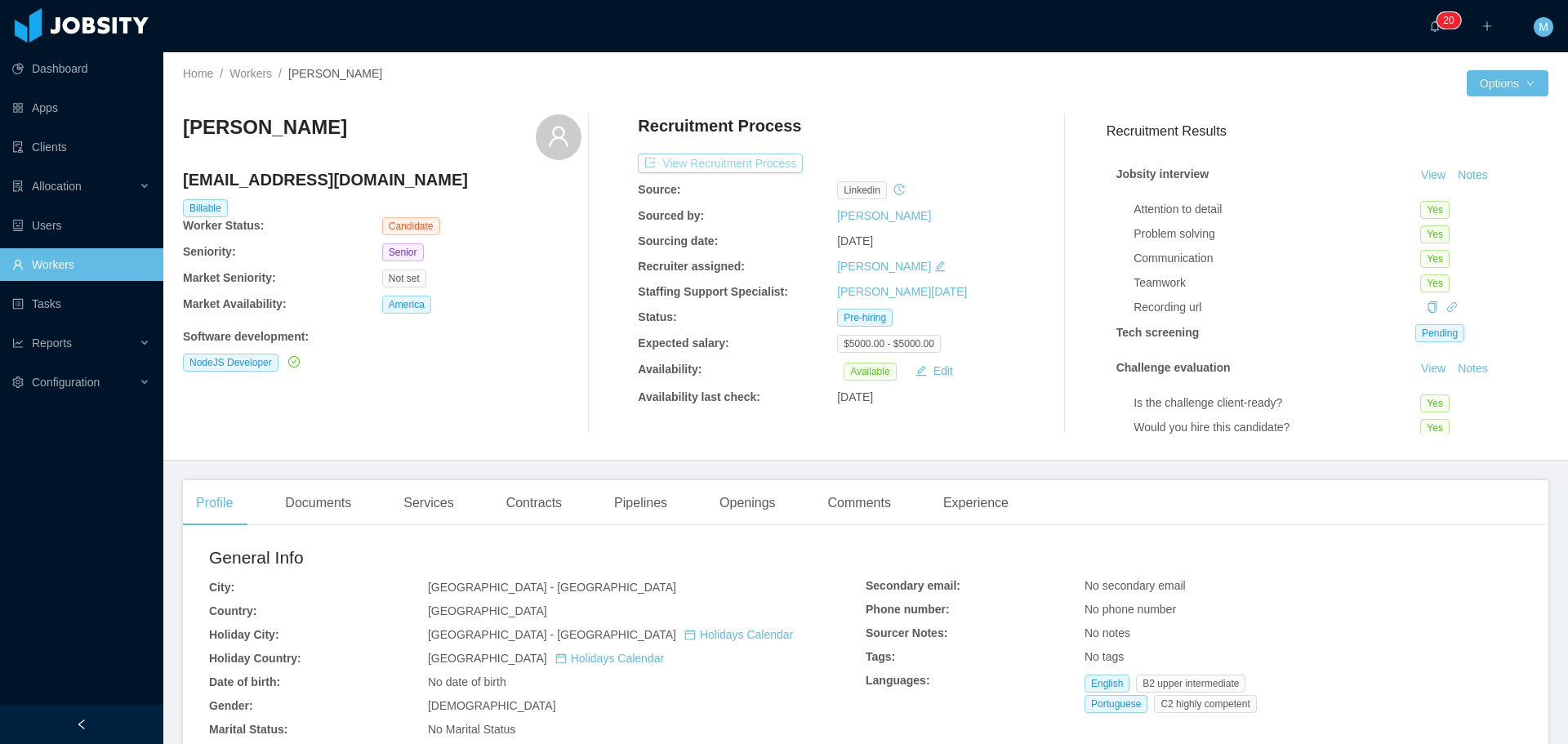
click at [714, 170] on button "View Recruitment Process" at bounding box center [720, 163] width 165 height 20
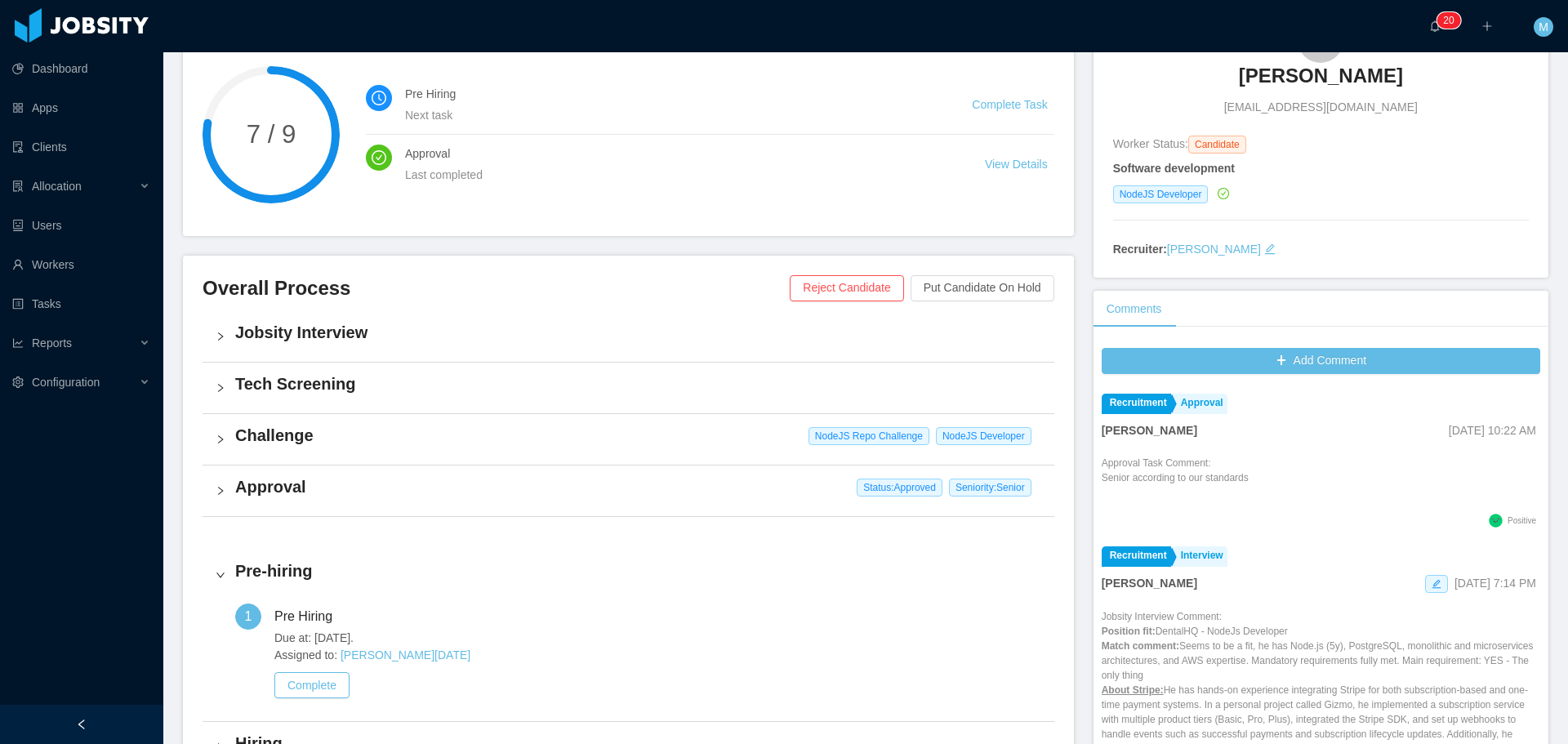
scroll to position [245, 0]
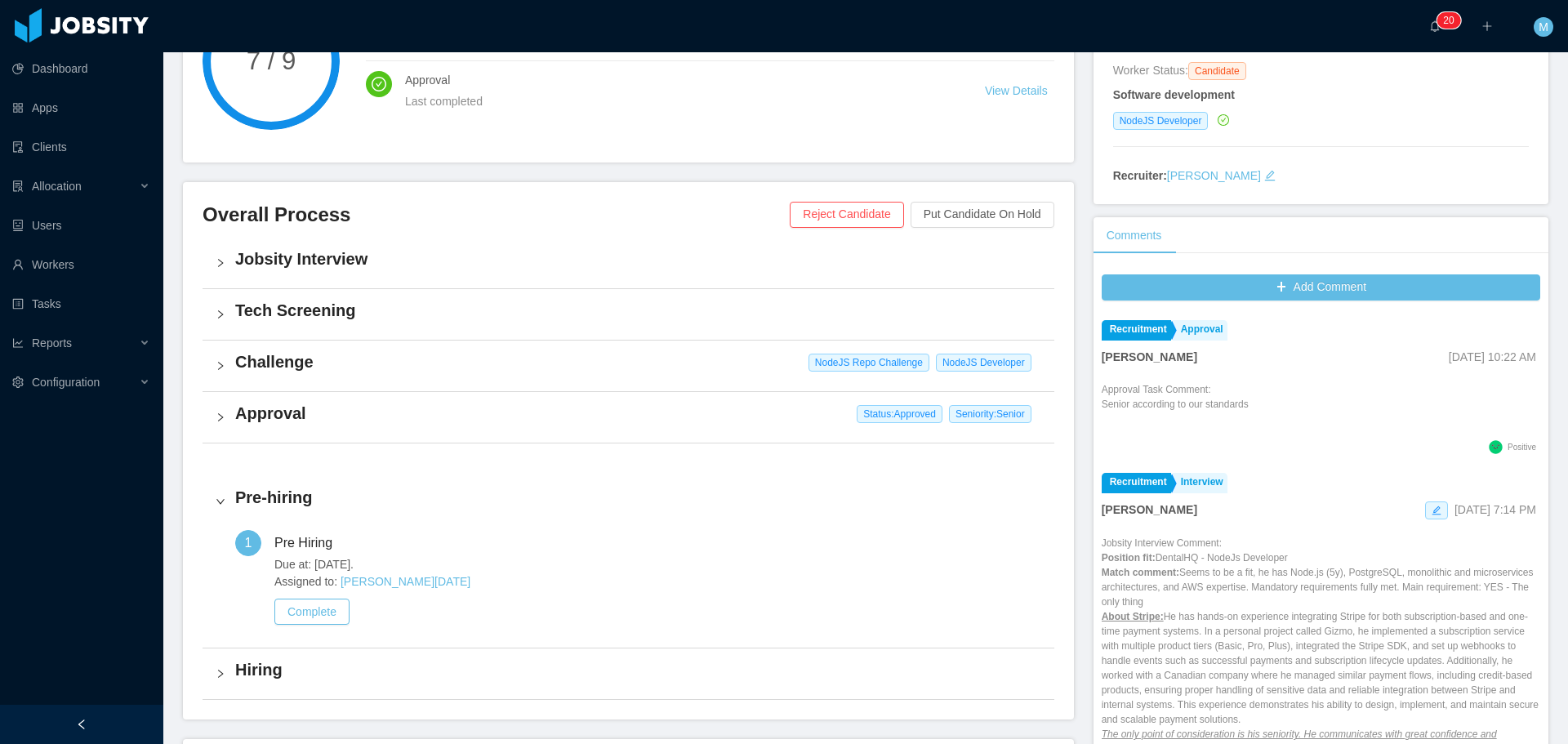
click at [282, 363] on h4 "Challenge" at bounding box center [639, 362] width 806 height 23
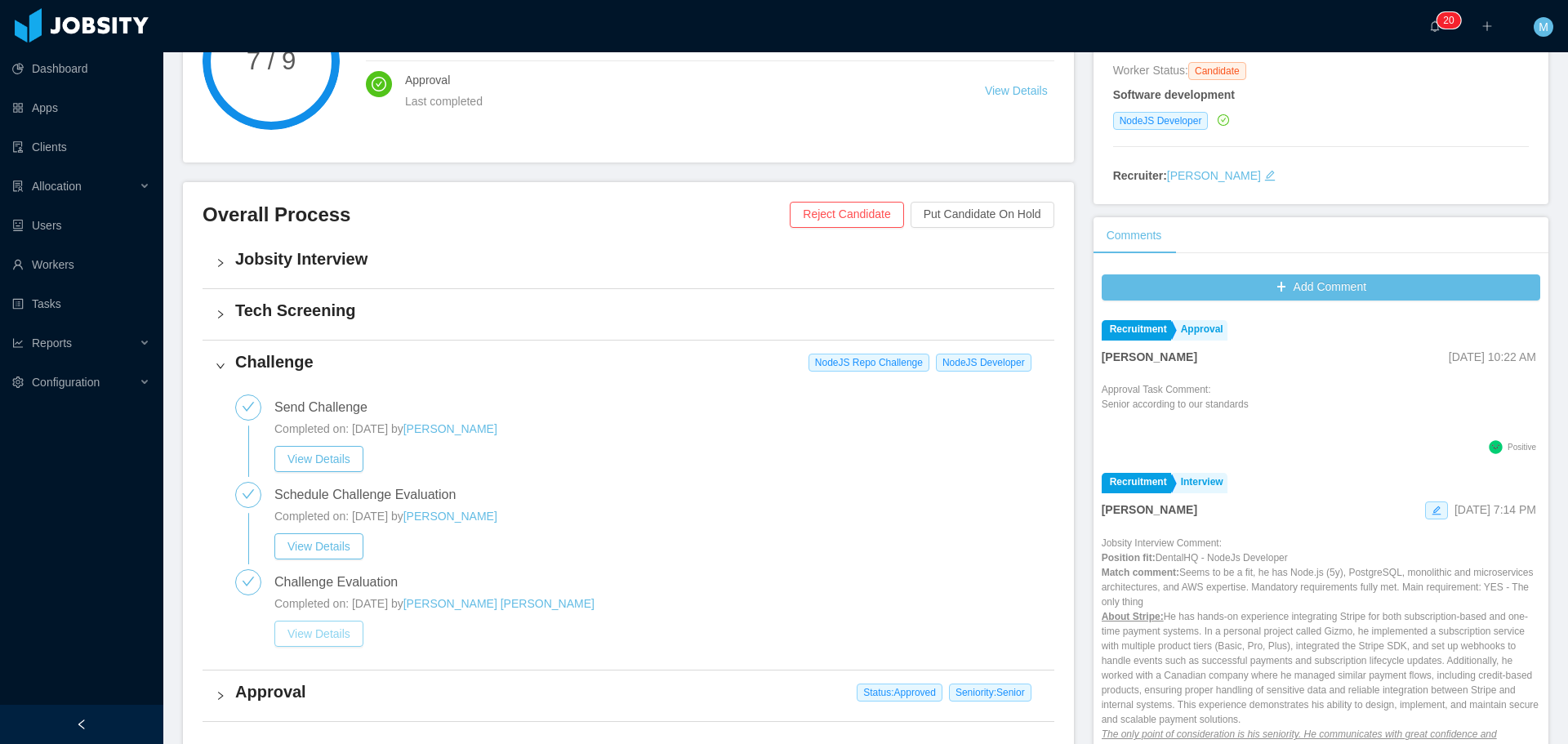
click at [329, 632] on button "View Details" at bounding box center [319, 633] width 89 height 26
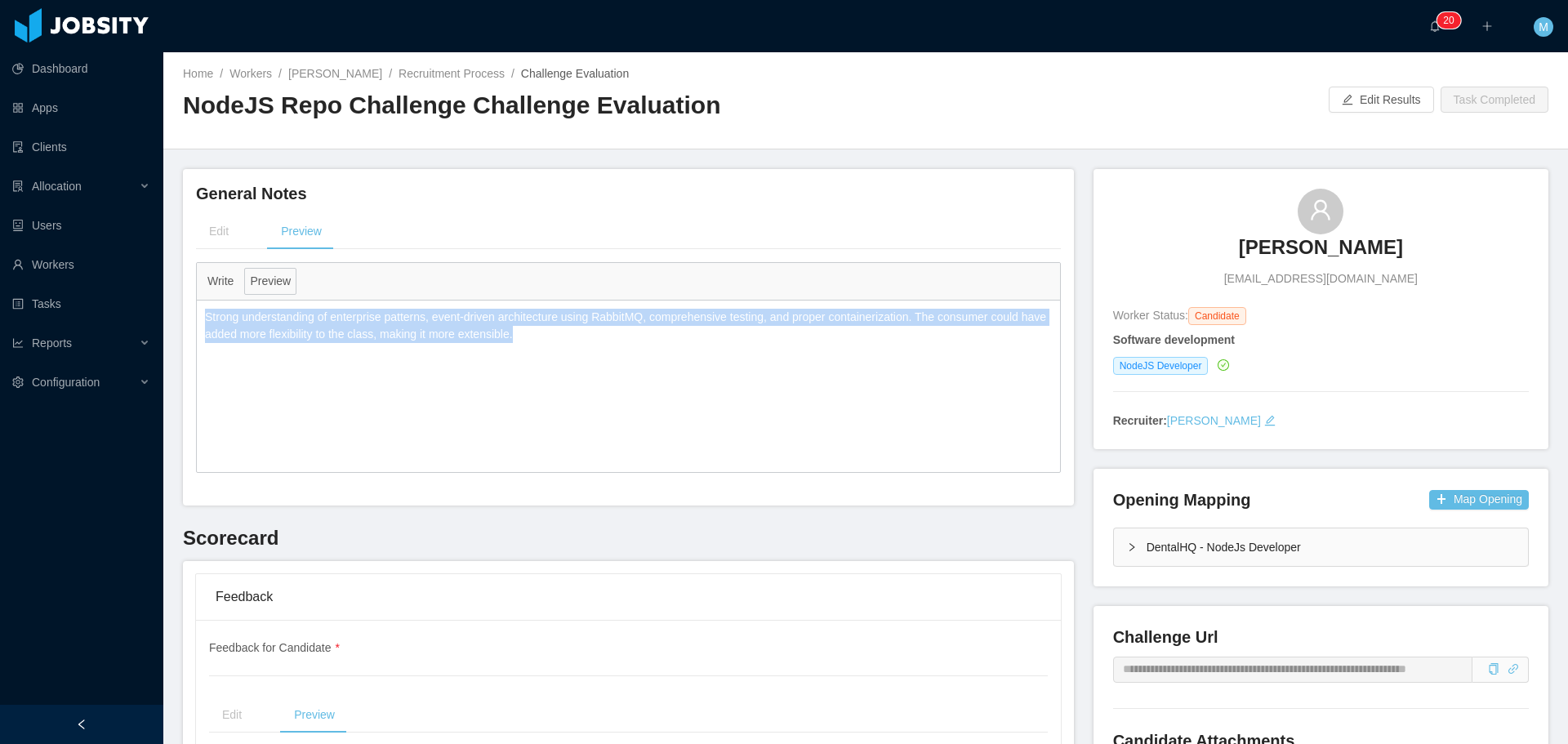
drag, startPoint x: 557, startPoint y: 343, endPoint x: 188, endPoint y: 316, distance: 370.0
click at [188, 316] on div "**********" at bounding box center [628, 336] width 891 height 336
copy p "Strong understanding of enterprise patterns, event-driven architecture using Ra…"
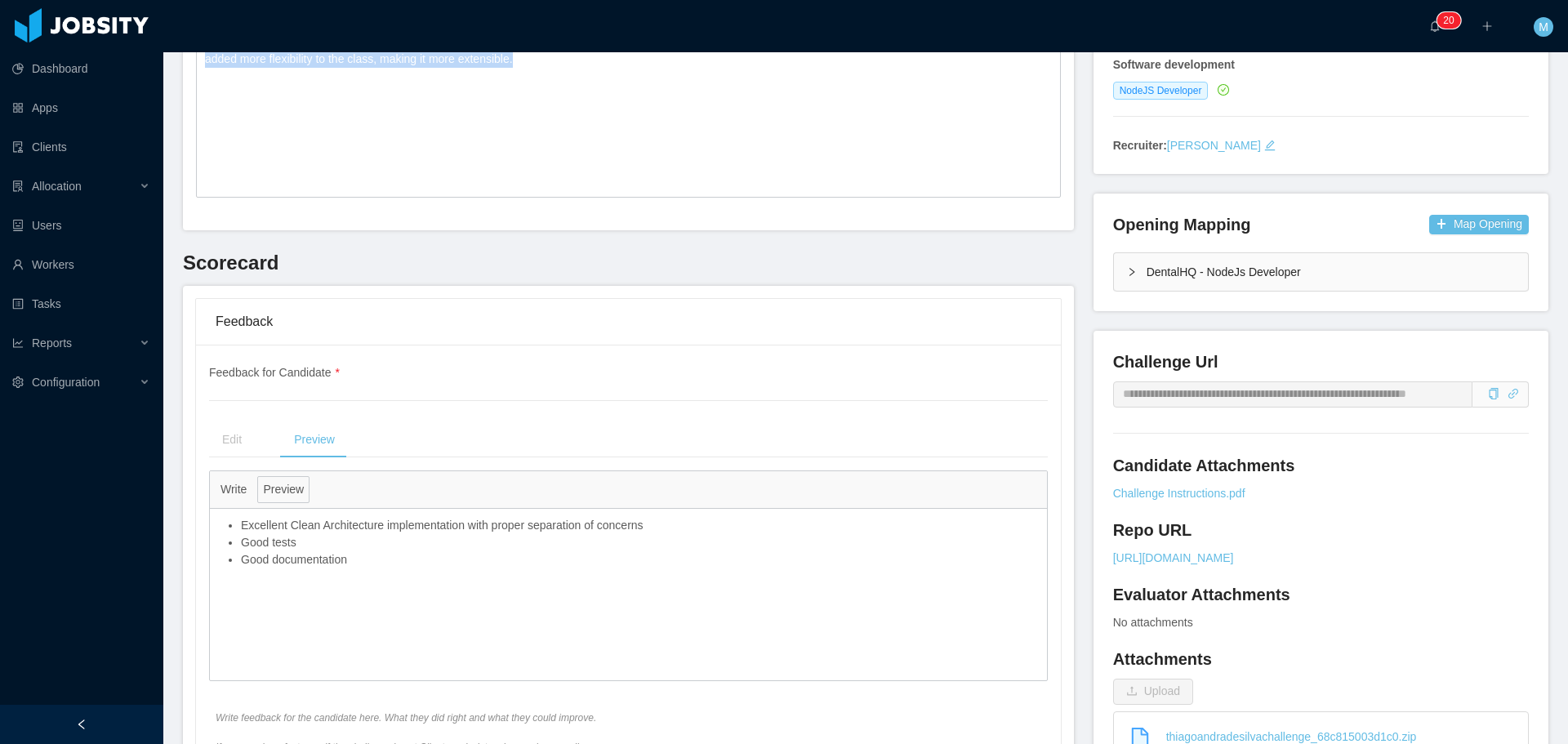
scroll to position [327, 0]
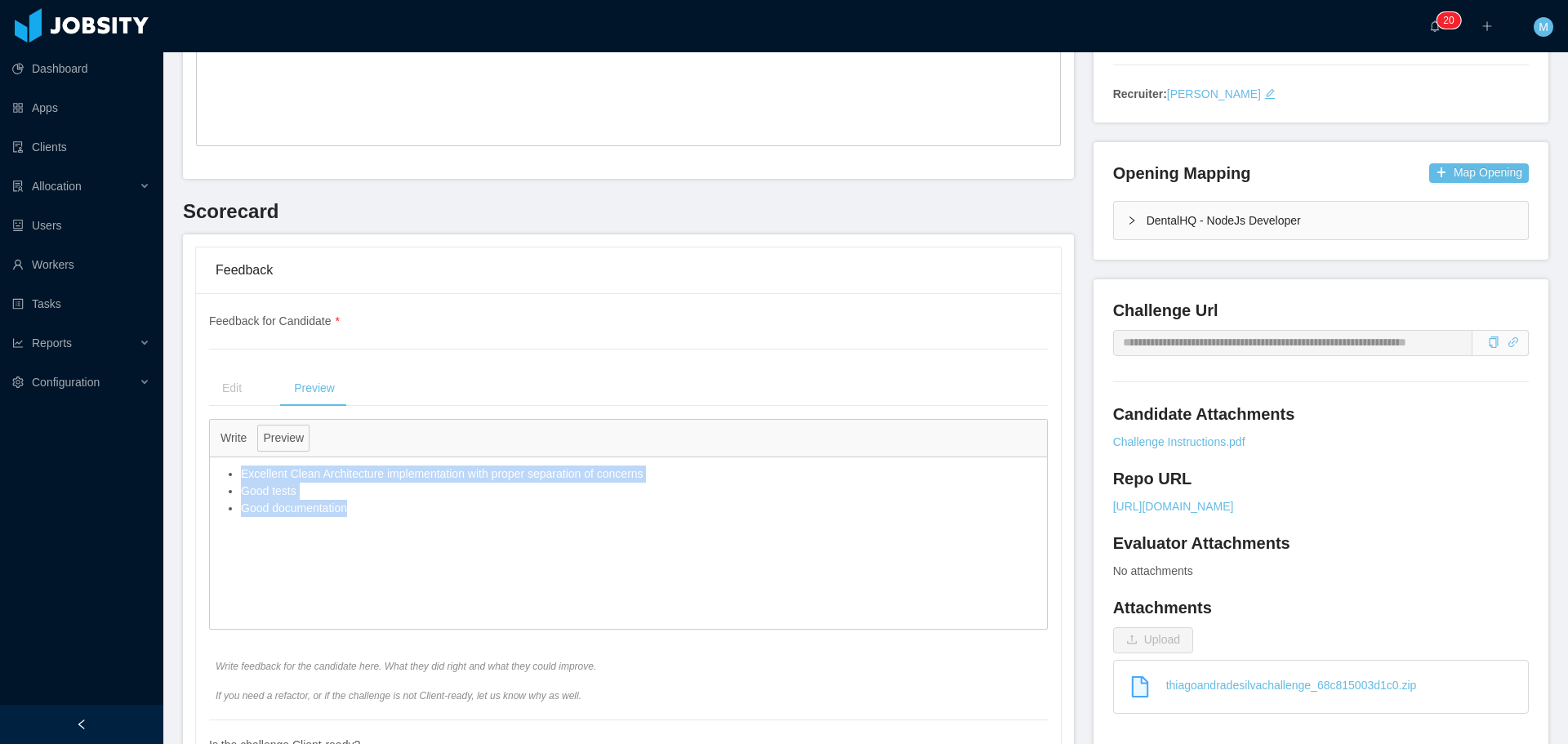
drag, startPoint x: 377, startPoint y: 513, endPoint x: 219, endPoint y: 469, distance: 164.0
click at [219, 469] on ul "Excellent Clean Architecture implementation with proper separation of concerns …" at bounding box center [628, 492] width 821 height 52
copy ul "Excellent Clean Architecture implementation with proper separation of concerns …"
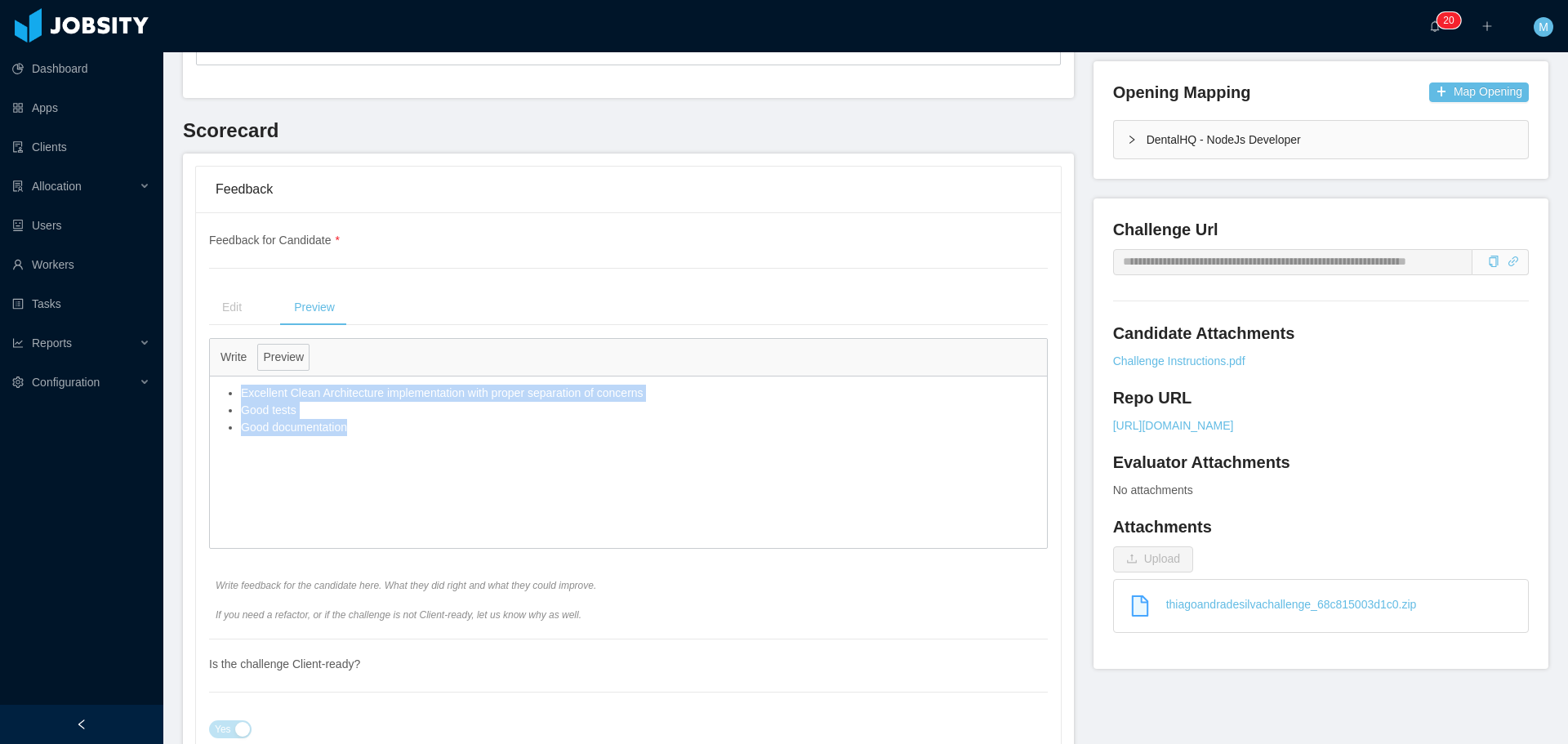
scroll to position [363, 0]
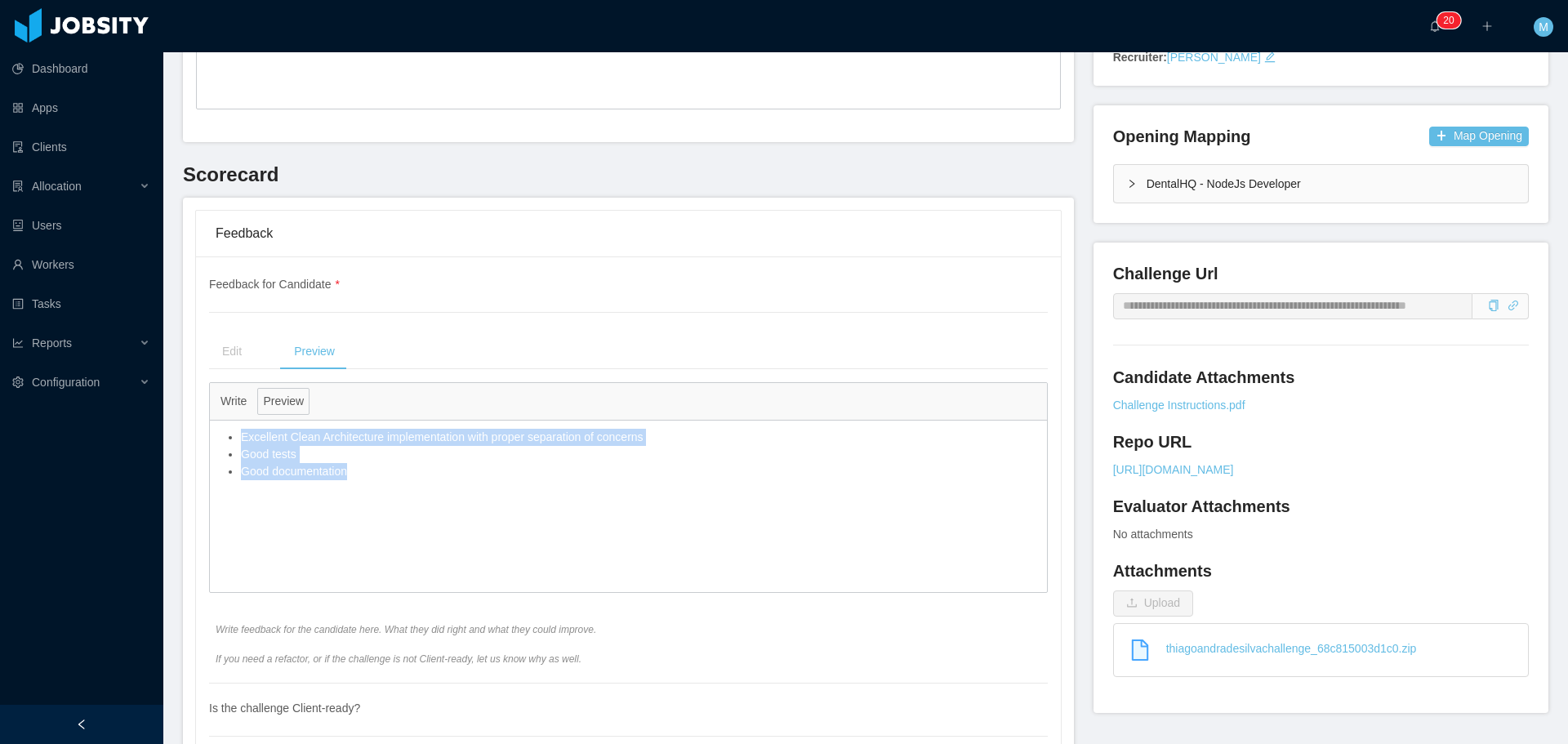
click at [230, 406] on button "Write" at bounding box center [234, 401] width 37 height 27
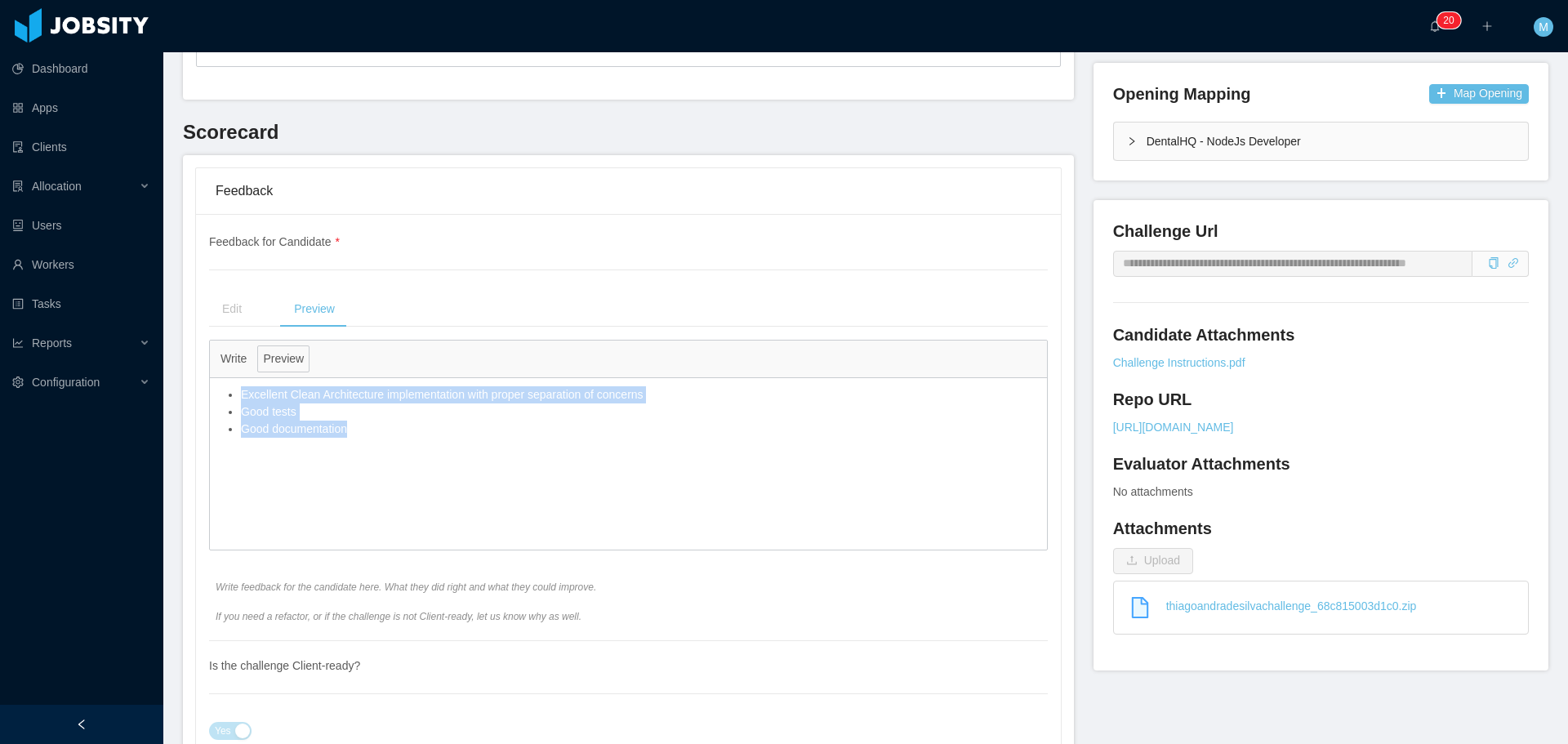
scroll to position [490, 0]
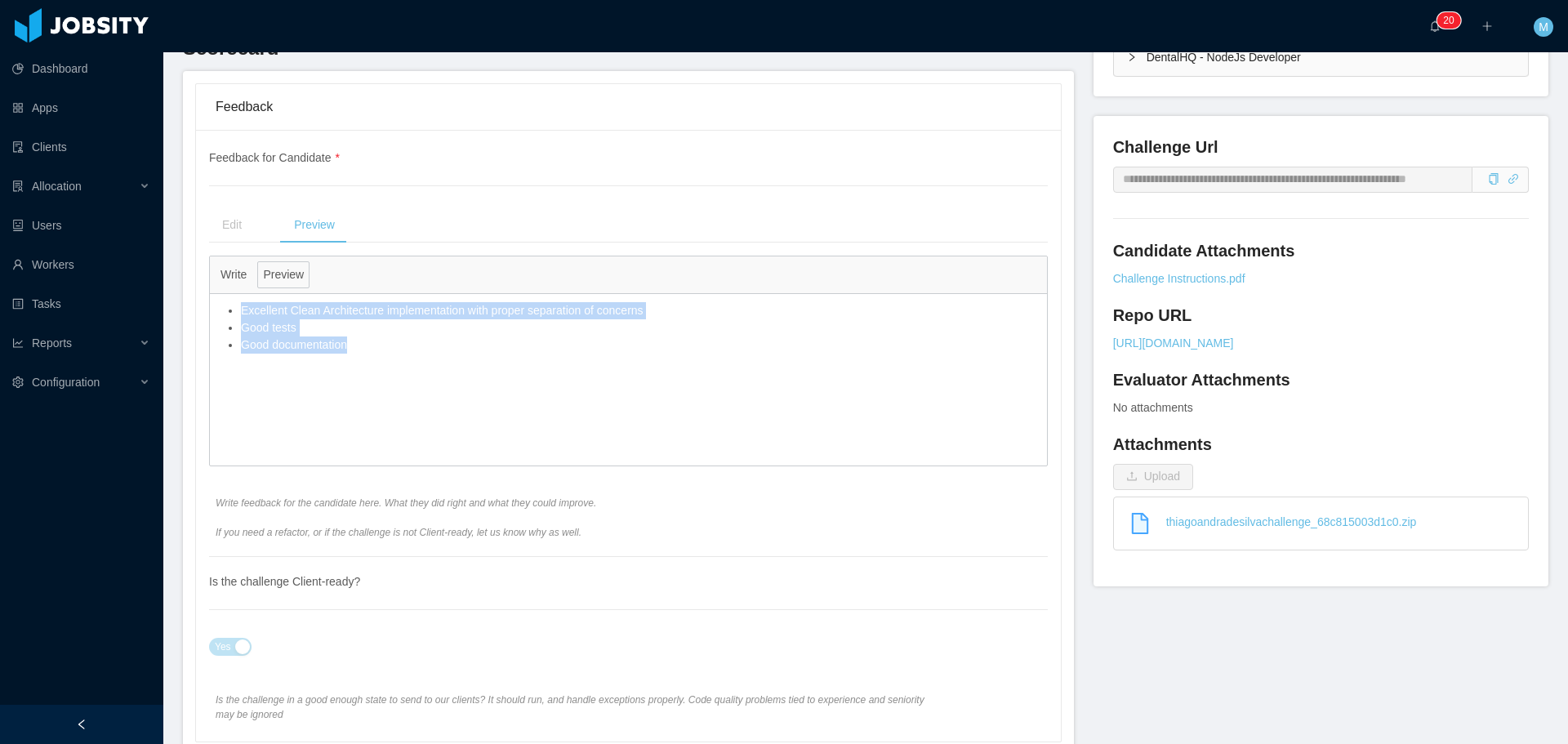
copy ul "Excellent Clean Architecture implementation with proper separation of concerns …"
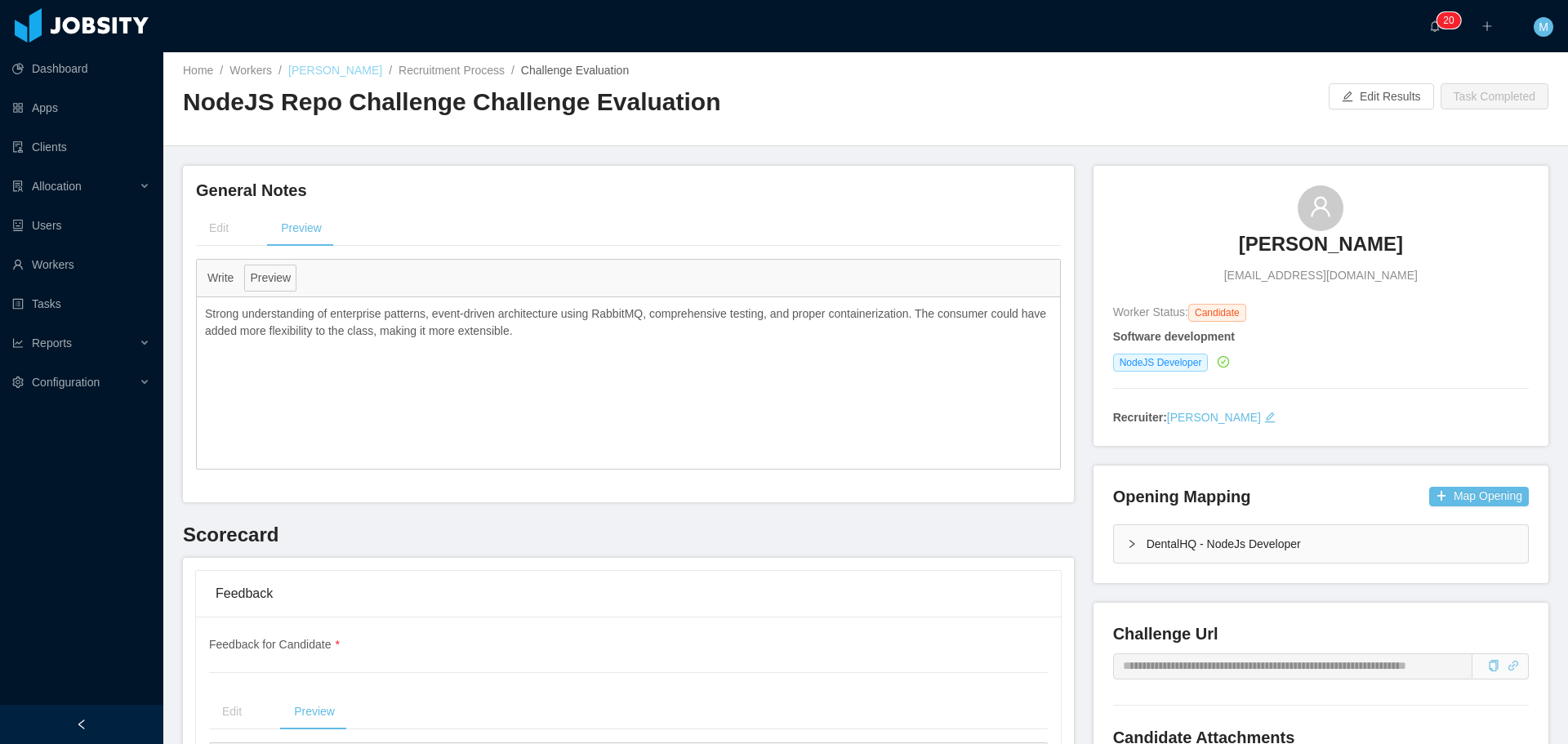
scroll to position [0, 0]
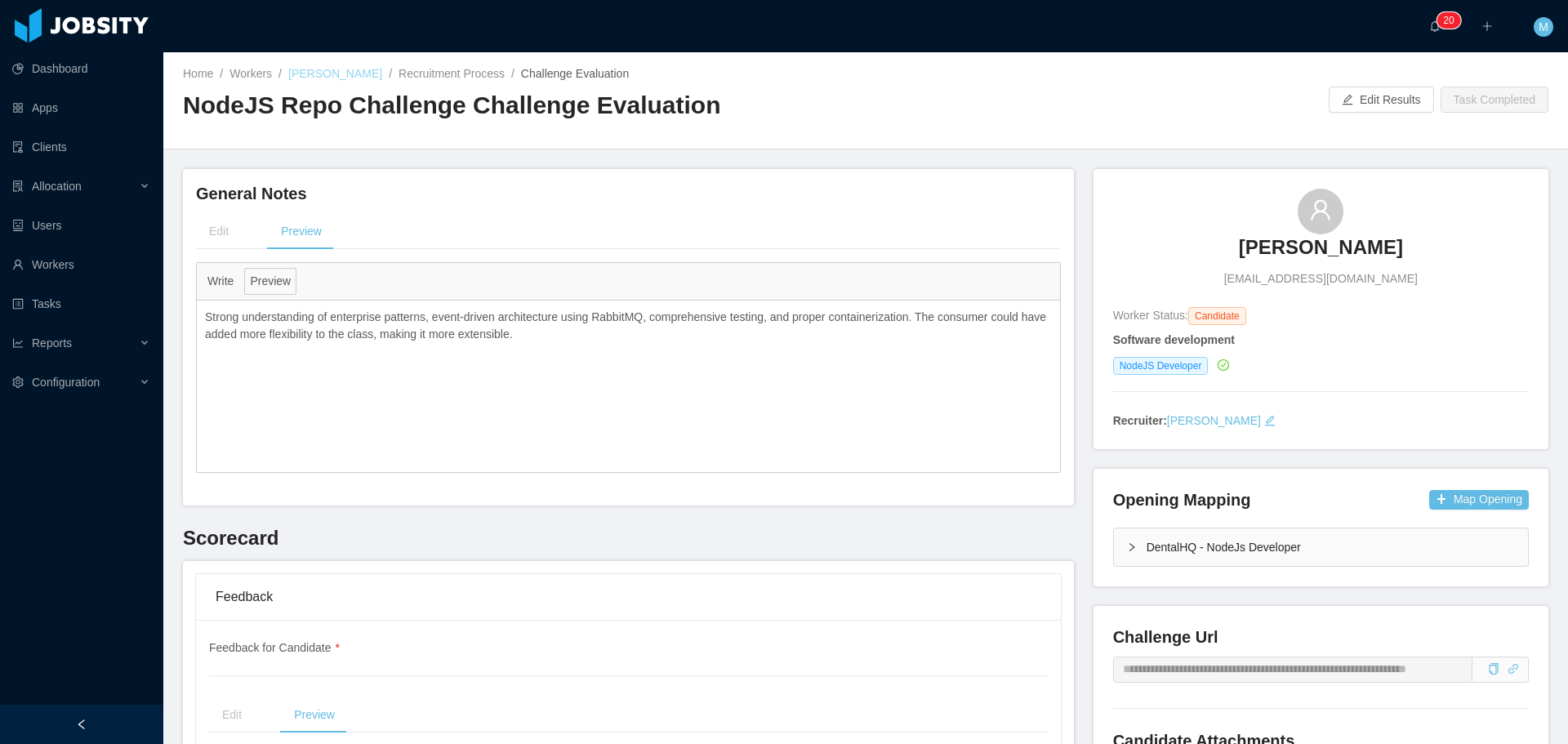
click at [352, 76] on link "[PERSON_NAME]" at bounding box center [334, 73] width 94 height 13
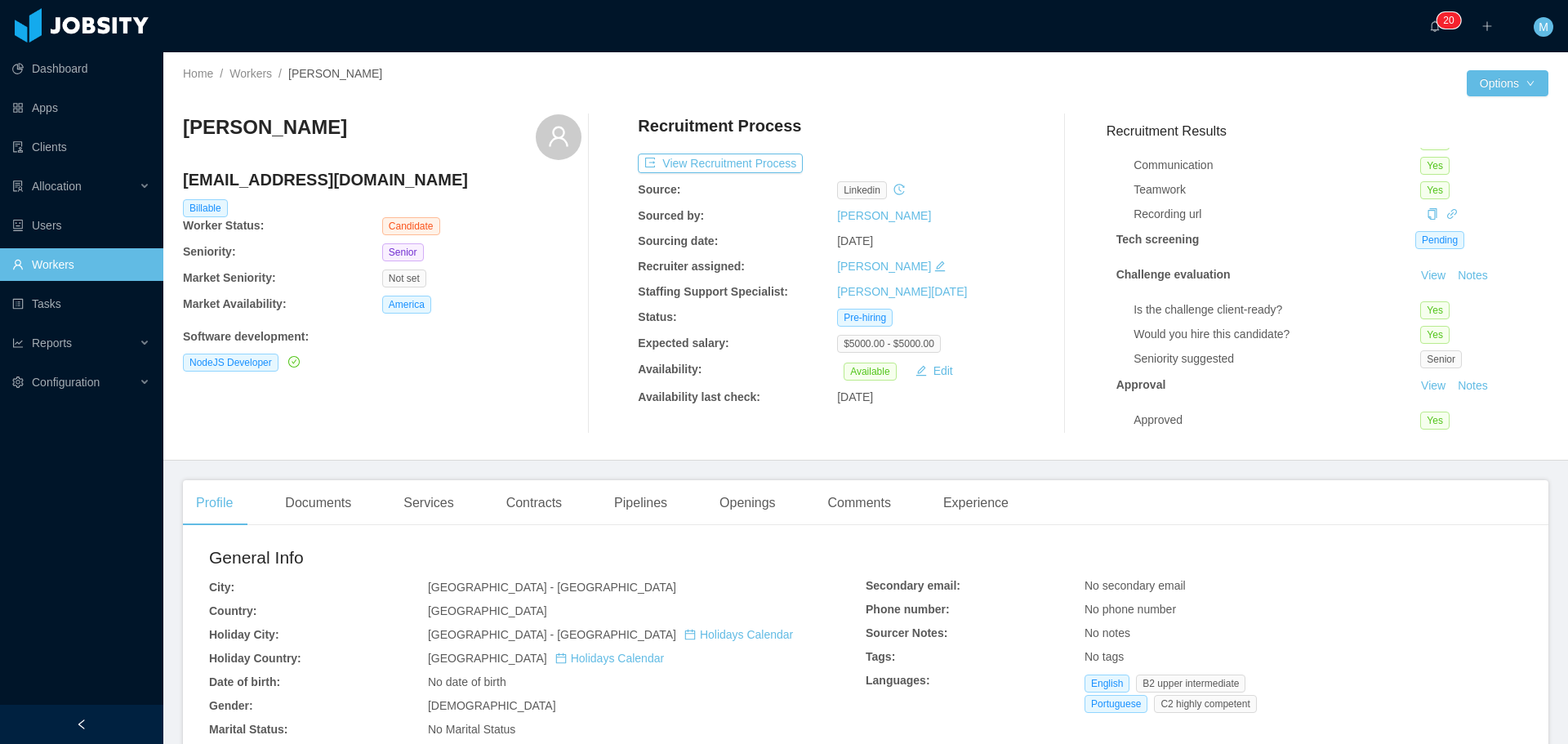
scroll to position [111, 0]
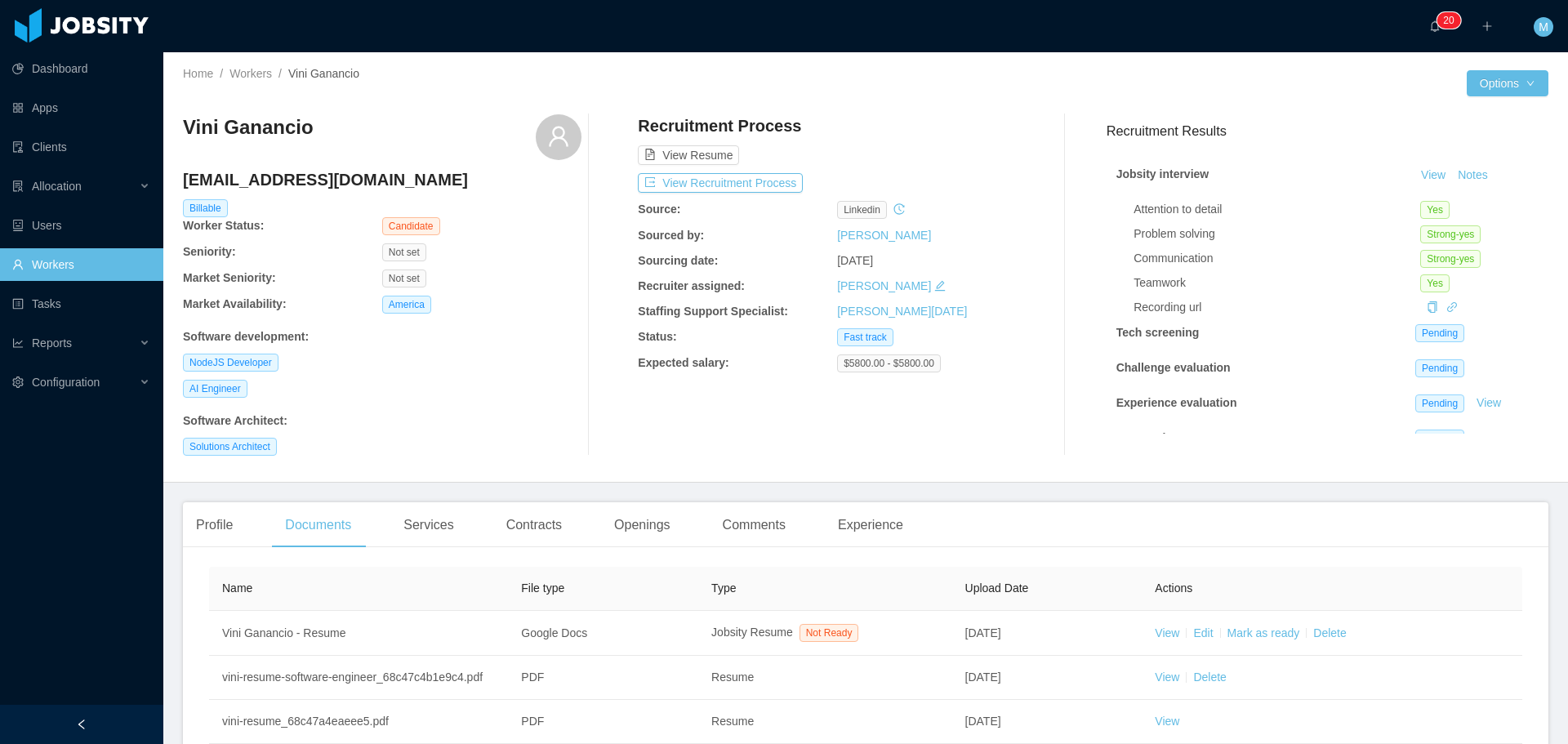
click at [66, 271] on link "Workers" at bounding box center [81, 264] width 138 height 33
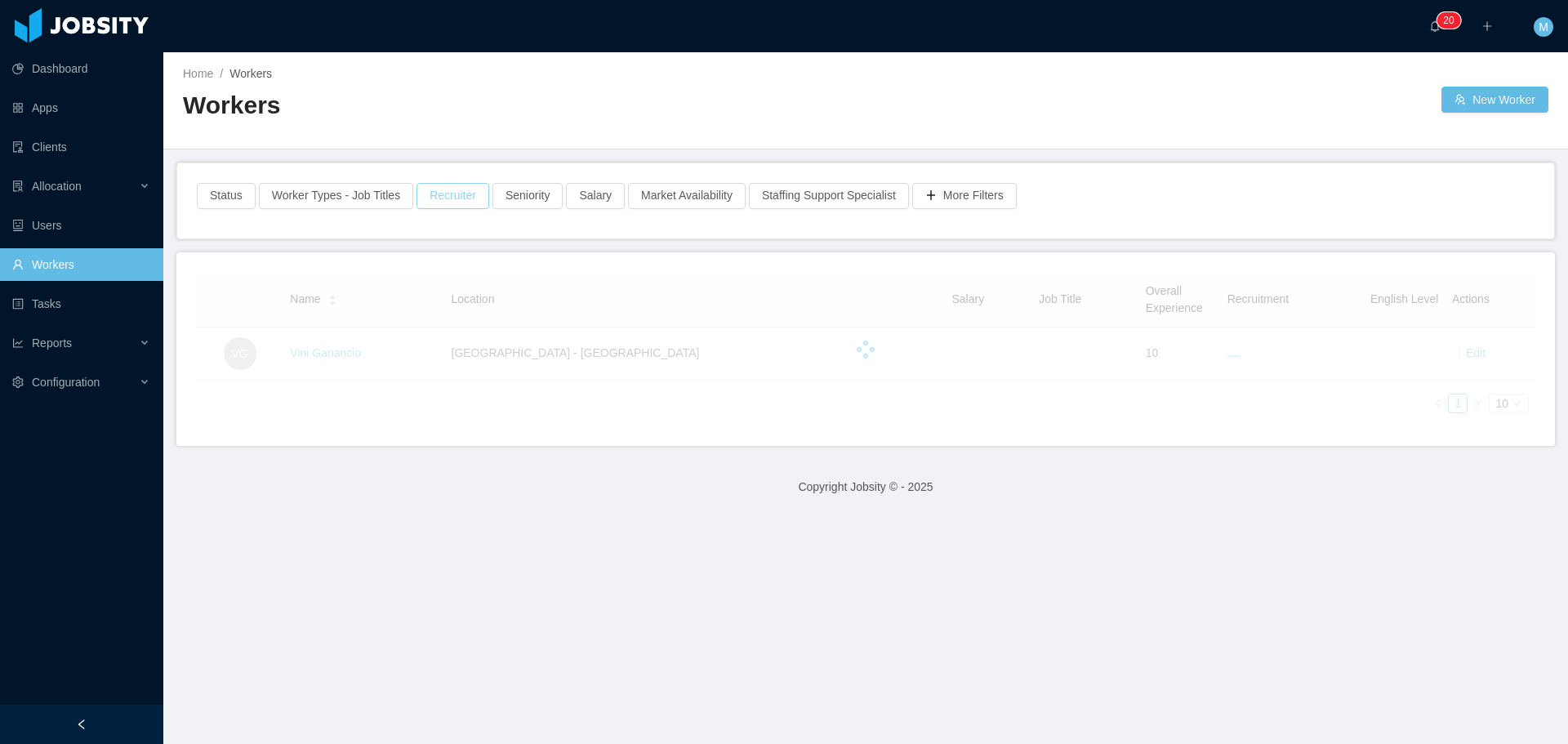
click at [435, 196] on button "Recruiter" at bounding box center [452, 195] width 72 height 26
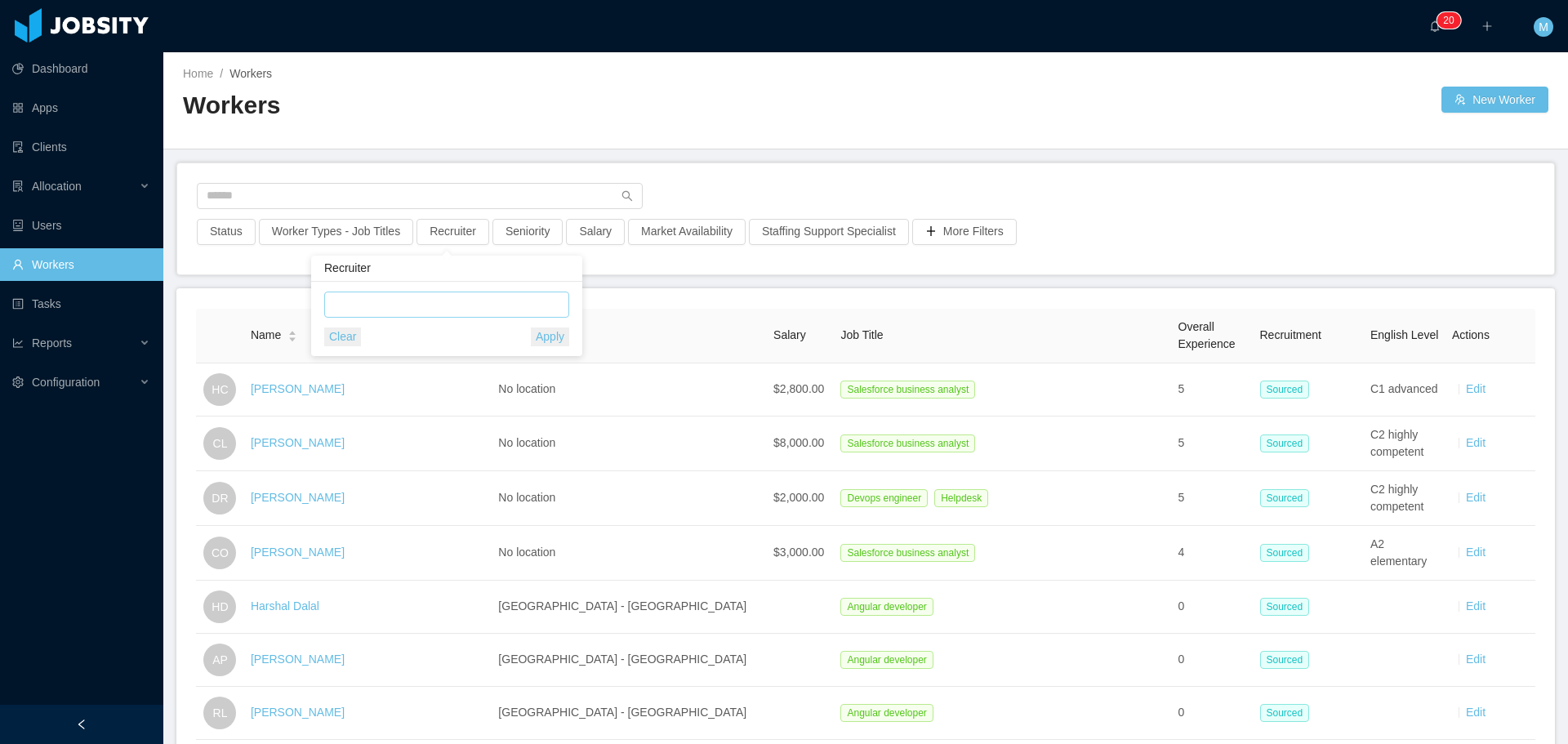
click at [376, 301] on div at bounding box center [444, 304] width 230 height 24
type input "******"
click at [455, 236] on button "Recruiter" at bounding box center [452, 231] width 72 height 26
click at [433, 226] on button "Recruiter" at bounding box center [452, 231] width 72 height 26
click at [366, 317] on div at bounding box center [446, 304] width 245 height 26
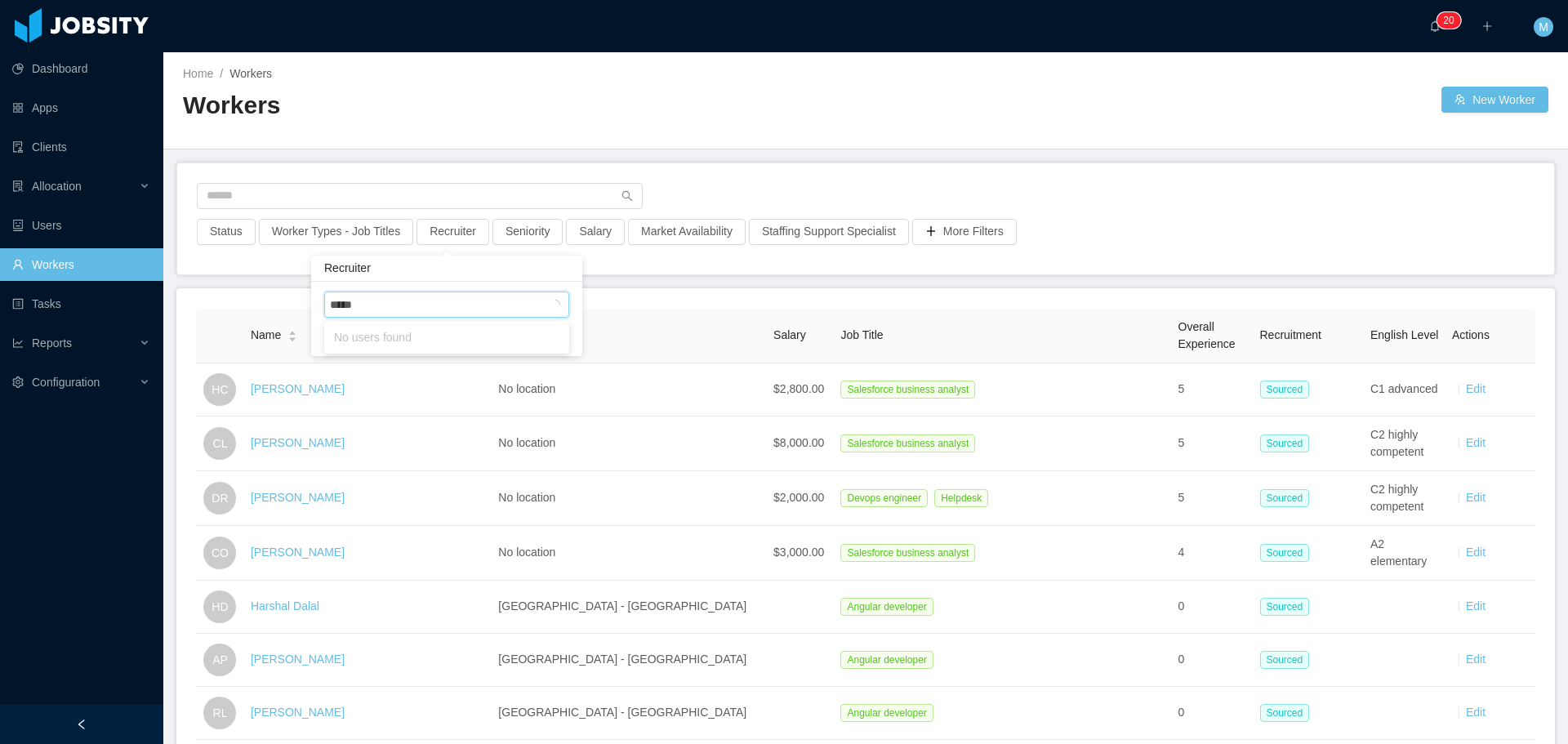
type input "******"
click at [392, 345] on li "Miguel Rodrigues" at bounding box center [446, 336] width 245 height 26
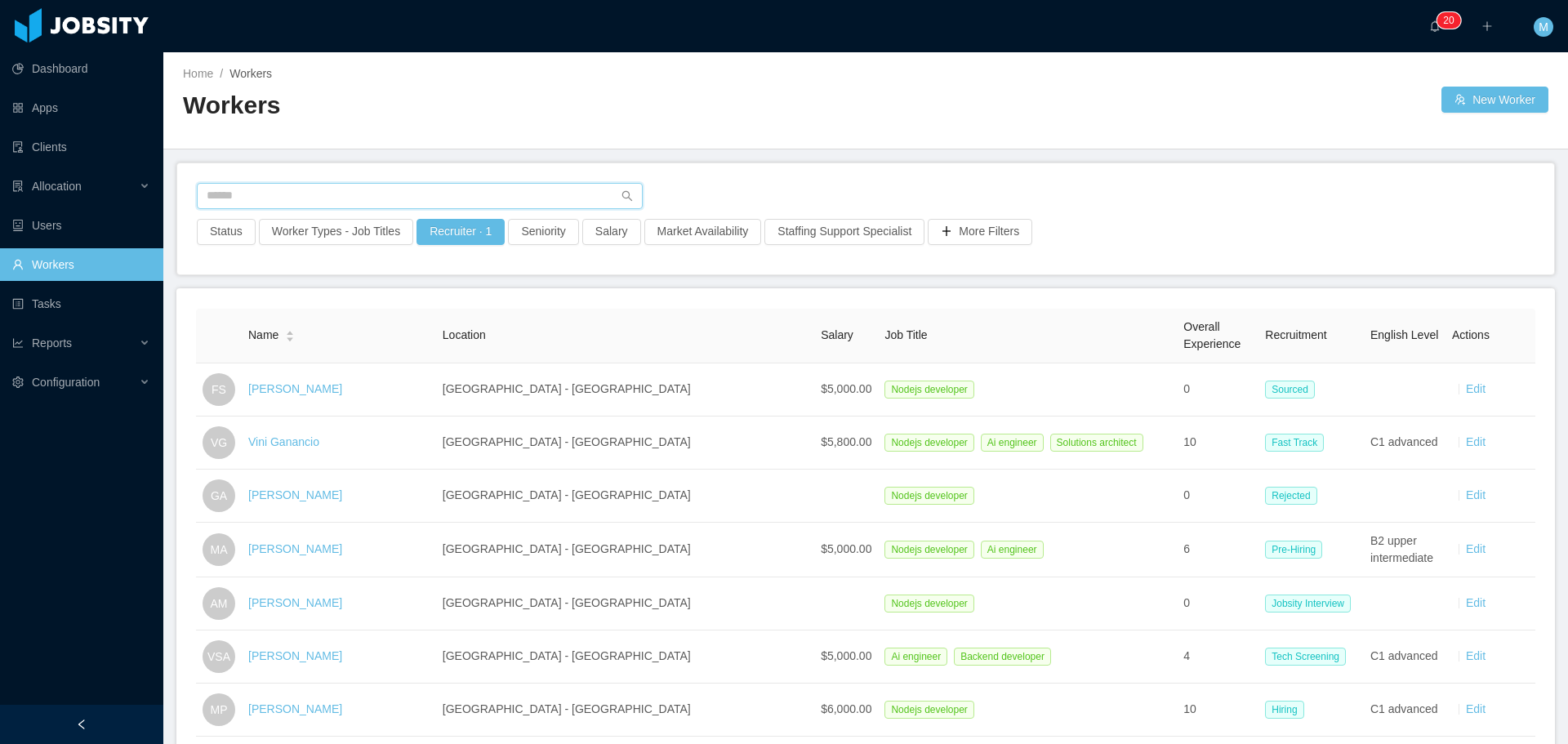
click at [327, 203] on input "text" at bounding box center [420, 195] width 446 height 26
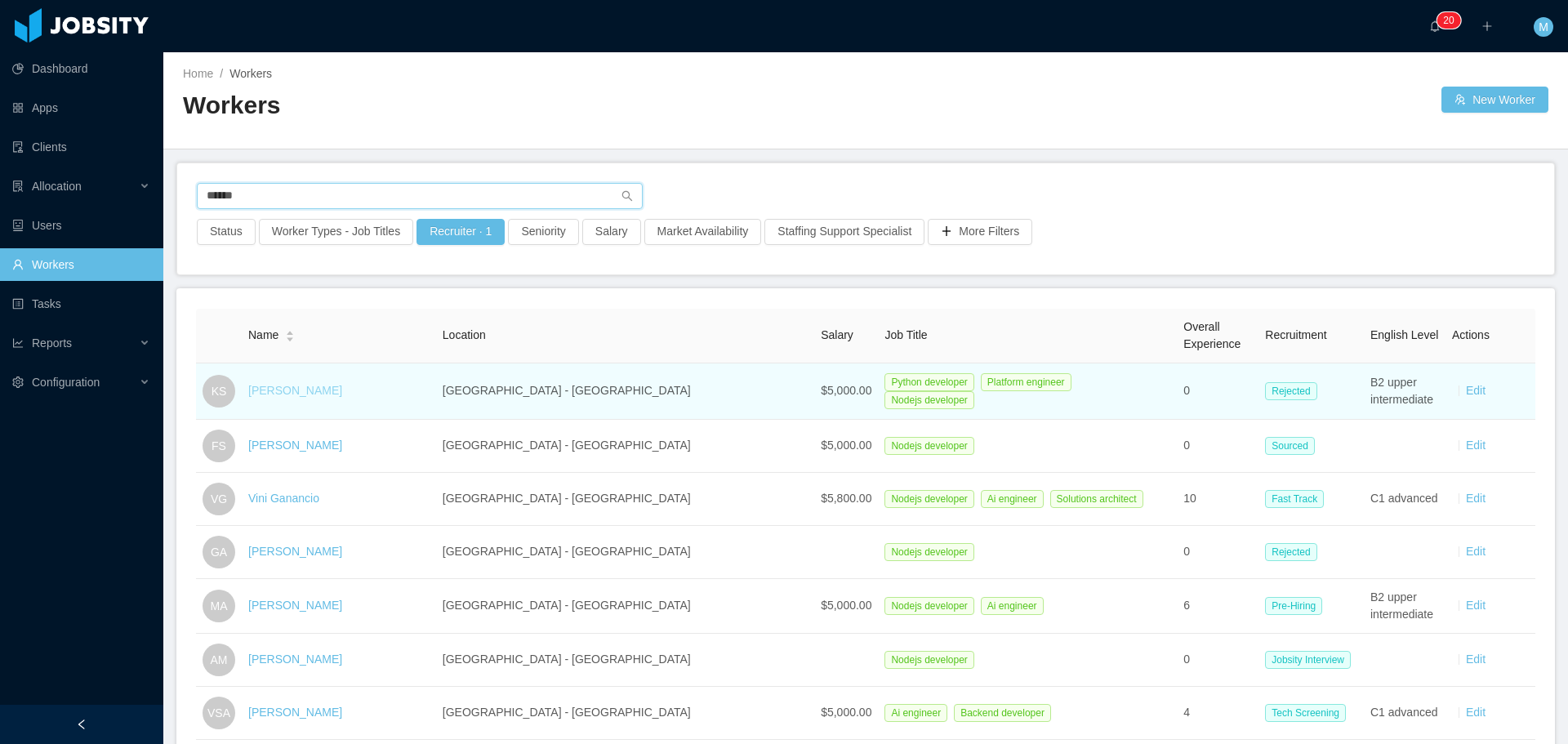
type input "******"
click at [281, 391] on link "Kelvin Silva" at bounding box center [294, 390] width 94 height 13
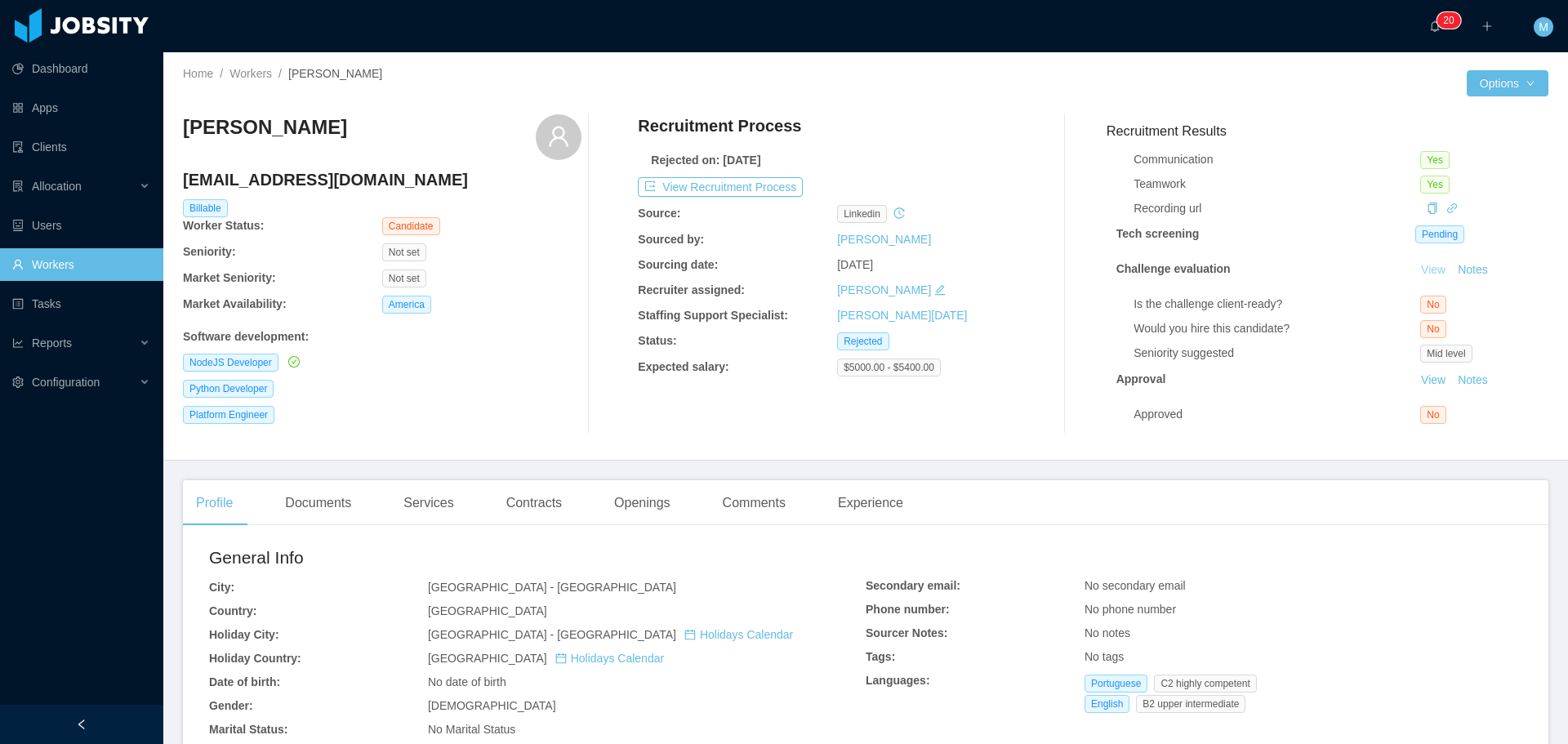
click at [1415, 263] on link "View" at bounding box center [1432, 269] width 36 height 13
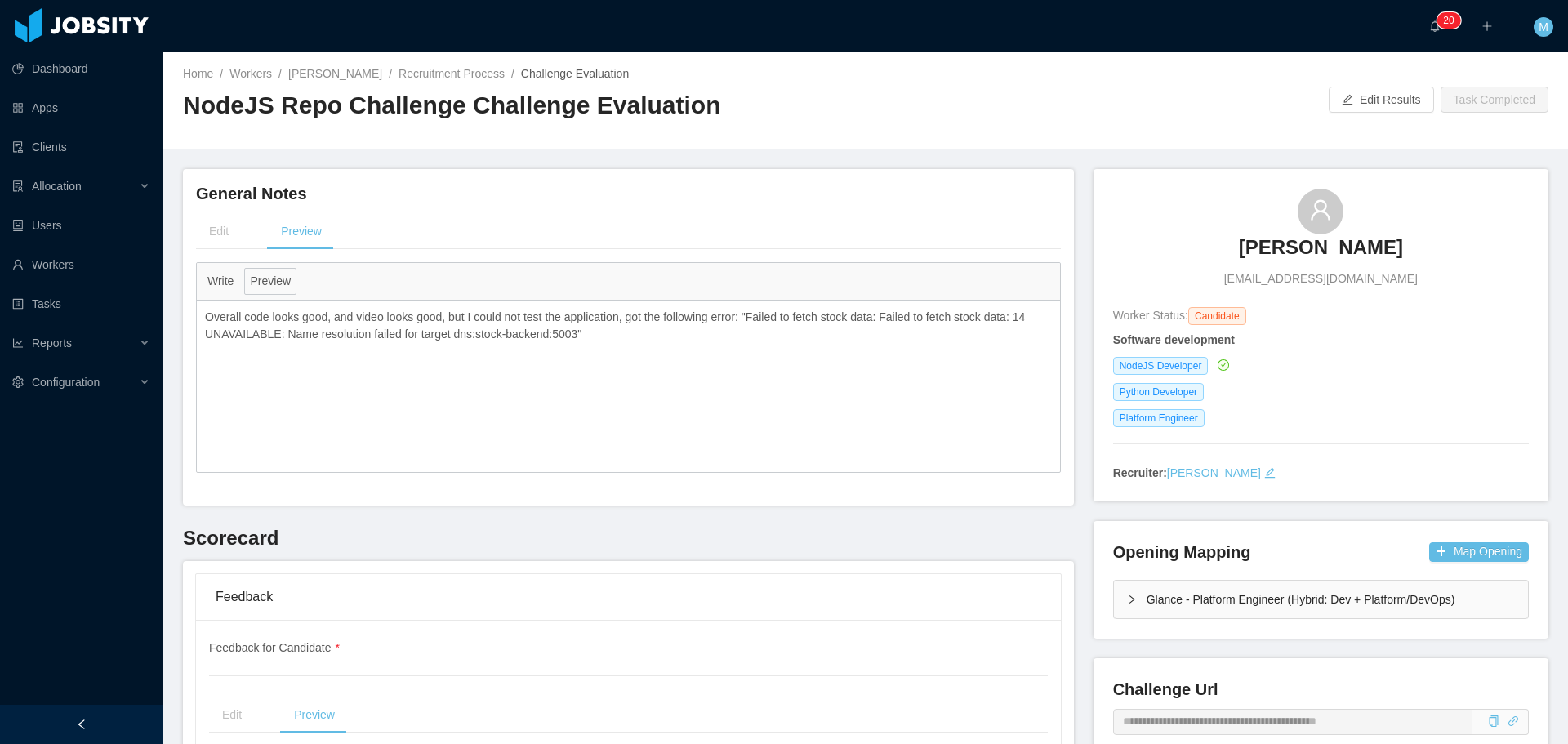
click at [225, 227] on div "Edit" at bounding box center [219, 231] width 45 height 37
click at [428, 210] on div "**********" at bounding box center [628, 337] width 864 height 310
click at [318, 68] on link "Kelvin Silva" at bounding box center [334, 73] width 94 height 13
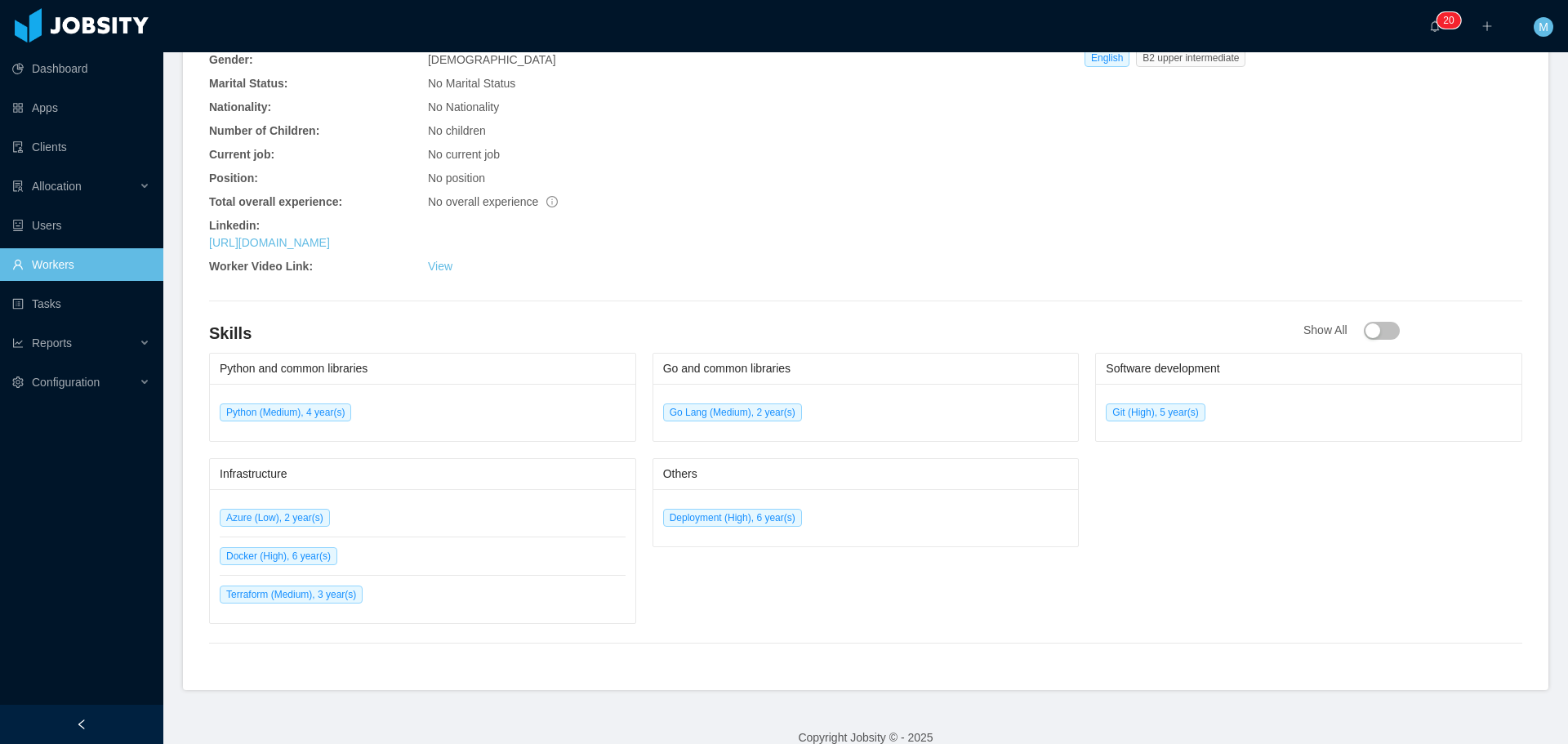
scroll to position [668, 0]
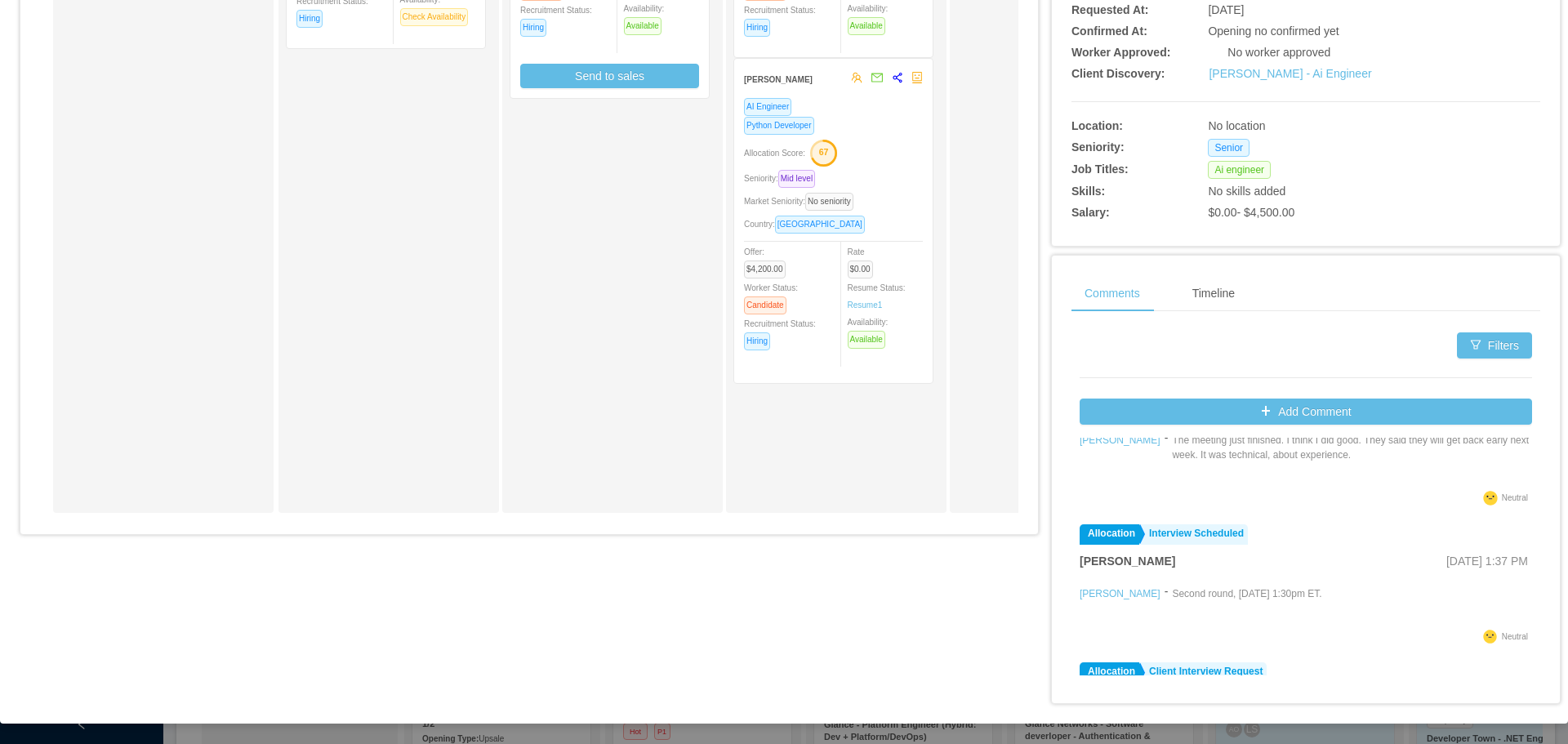
scroll to position [82, 0]
